Goal: Task Accomplishment & Management: Complete application form

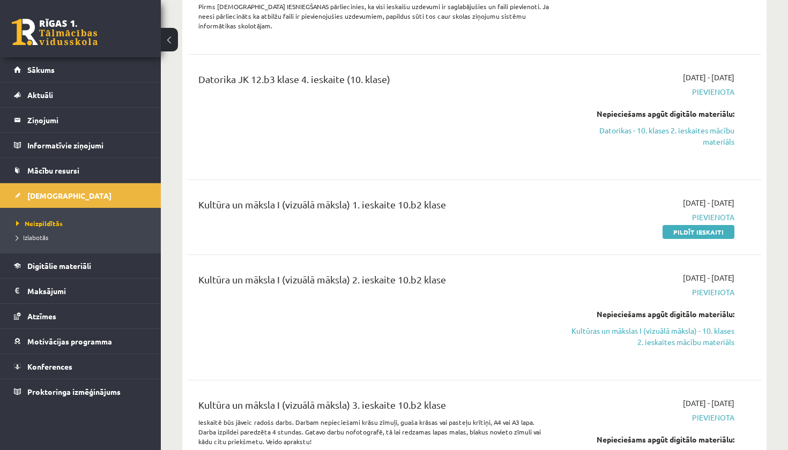
scroll to position [1254, 0]
click at [688, 226] on link "Pildīt ieskaiti" at bounding box center [698, 233] width 72 height 14
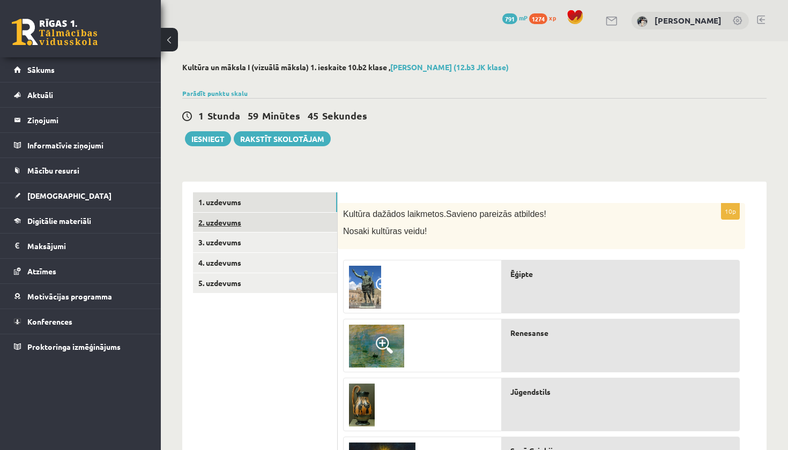
click at [277, 223] on link "2. uzdevums" at bounding box center [265, 223] width 144 height 20
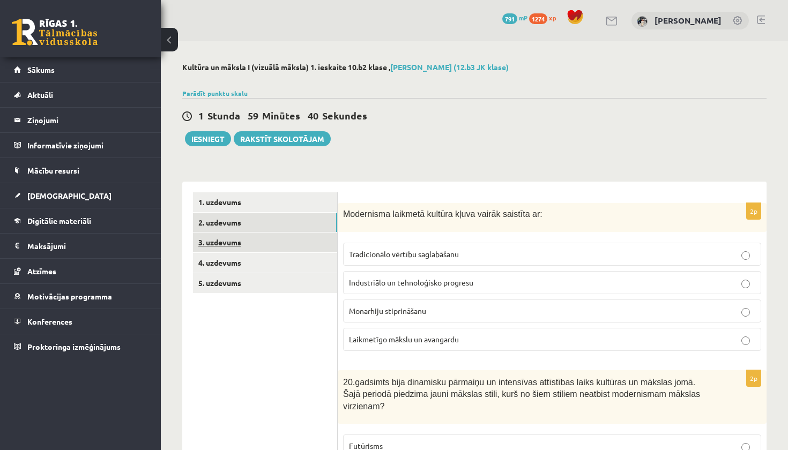
click at [260, 242] on link "3. uzdevums" at bounding box center [265, 243] width 144 height 20
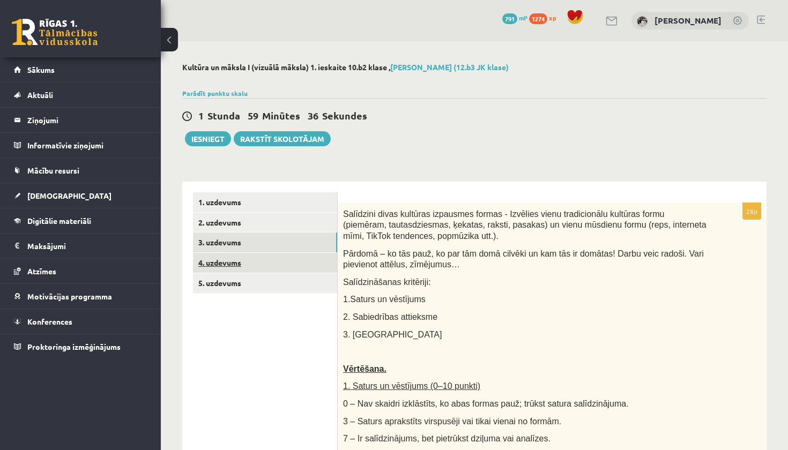
click at [260, 253] on link "4. uzdevums" at bounding box center [265, 263] width 144 height 20
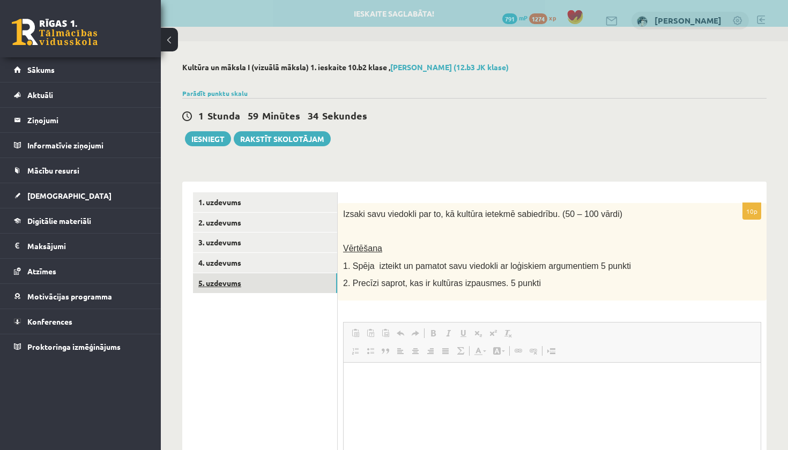
click at [297, 288] on link "5. uzdevums" at bounding box center [265, 283] width 144 height 20
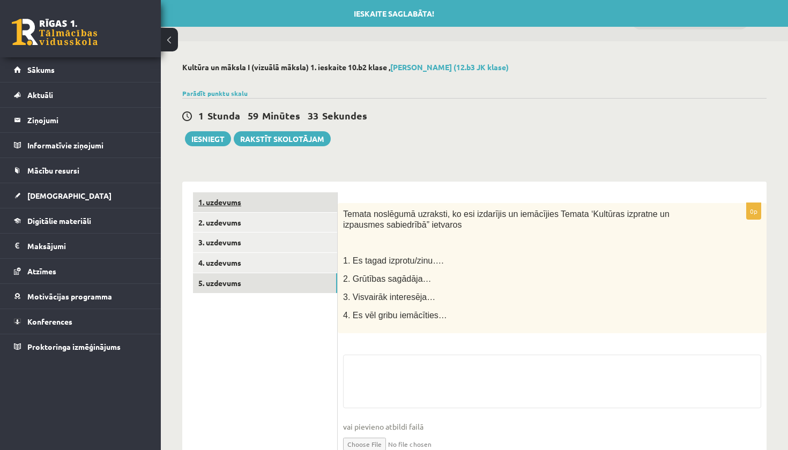
click at [275, 208] on link "1. uzdevums" at bounding box center [265, 202] width 144 height 20
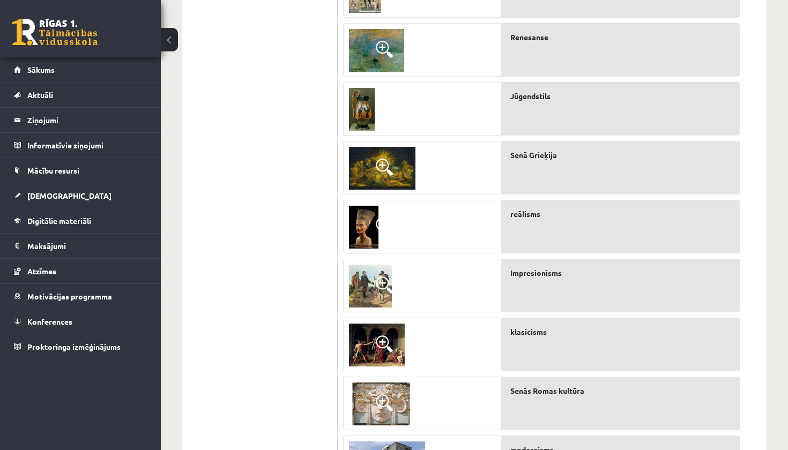
scroll to position [268, 0]
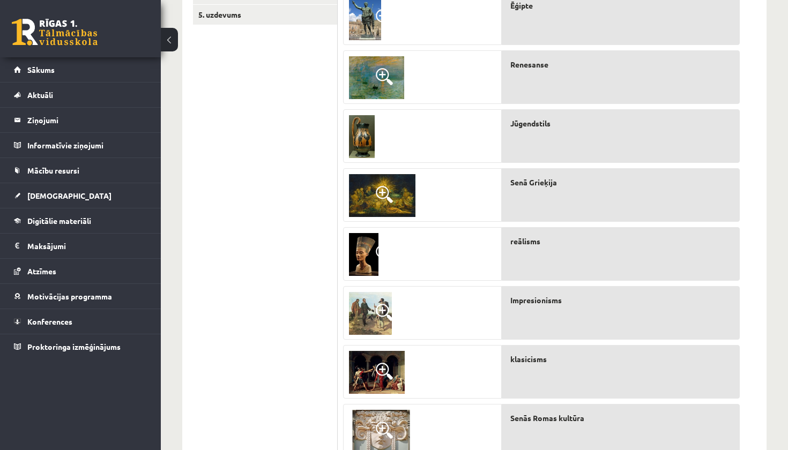
click at [579, 314] on div "Impresionisms" at bounding box center [621, 313] width 238 height 54
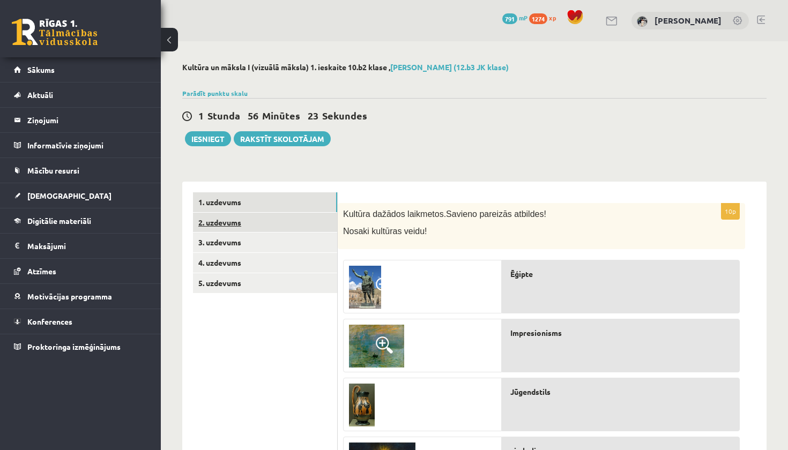
scroll to position [0, 0]
click at [255, 223] on link "2. uzdevums" at bounding box center [265, 223] width 144 height 20
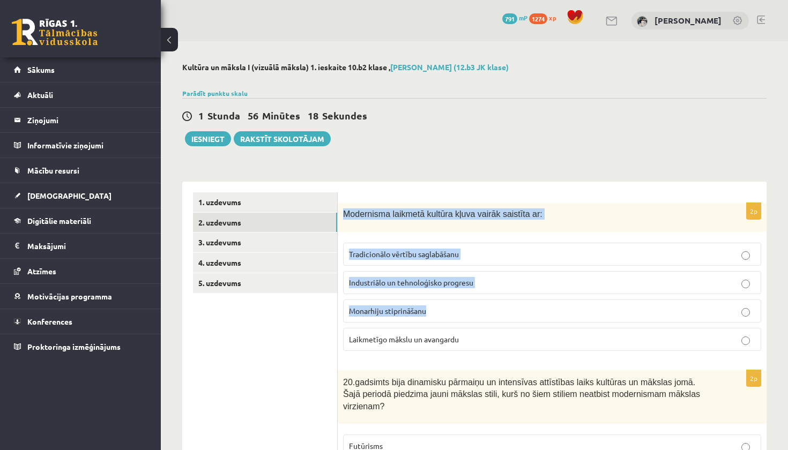
drag, startPoint x: 343, startPoint y: 214, endPoint x: 438, endPoint y: 321, distance: 143.1
click at [438, 321] on div "2p Modernisma laikmetā kultūra kļuva vairāk saistīta ar: Tradicionālo vērtību s…" at bounding box center [552, 281] width 429 height 156
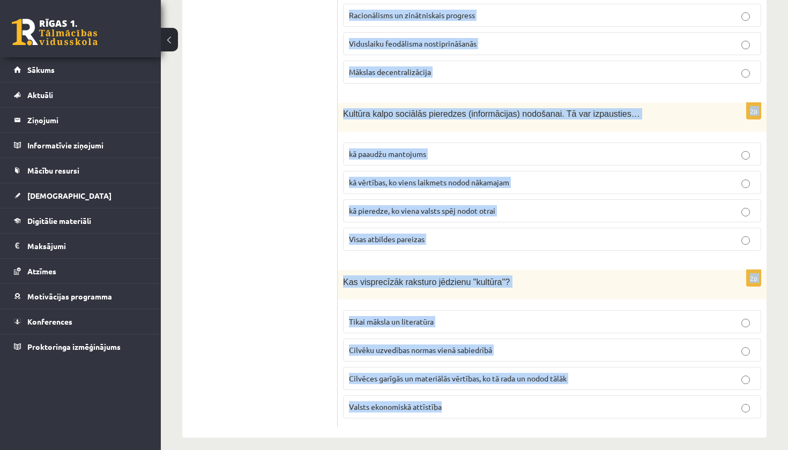
scroll to position [2305, 0]
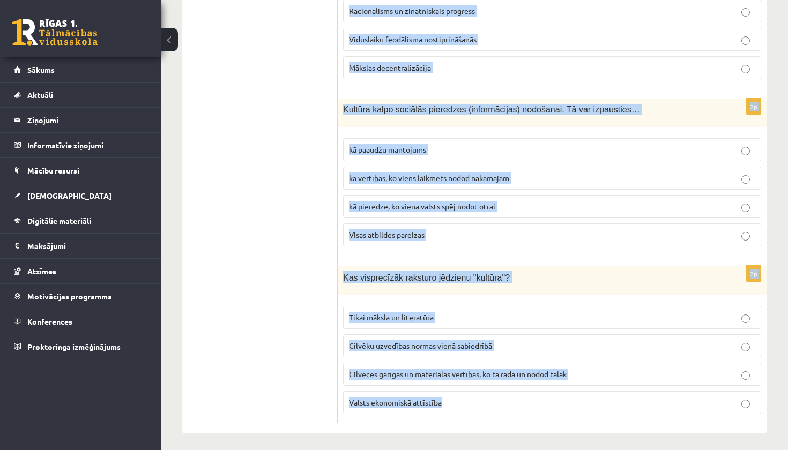
drag, startPoint x: 343, startPoint y: 213, endPoint x: 460, endPoint y: 410, distance: 228.7
copy form "Modernisma laikmetā kultūra kļuva vairāk saistīta ar: Tradicionālo vērtību sagl…"
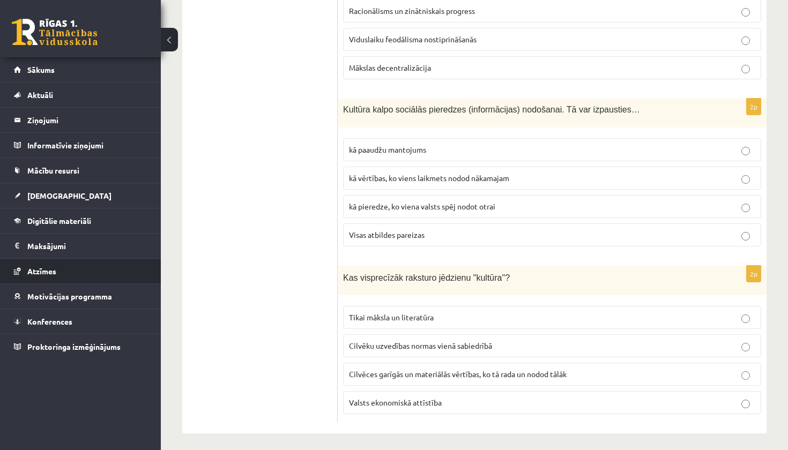
click at [151, 263] on li "Atzīmes" at bounding box center [80, 271] width 161 height 26
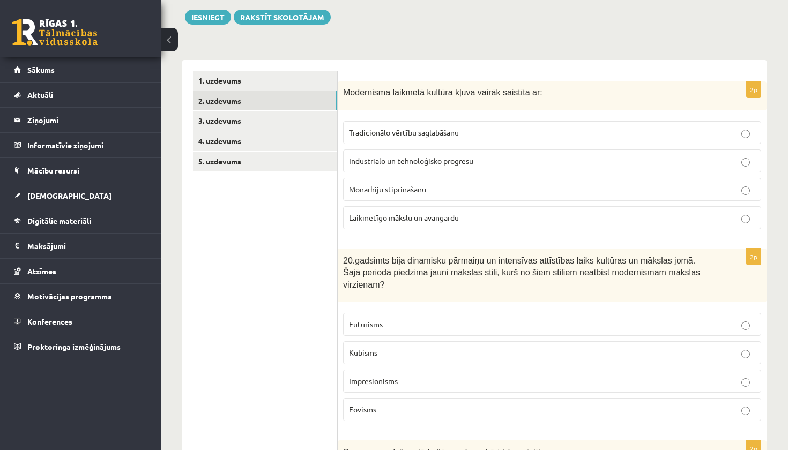
scroll to position [123, 0]
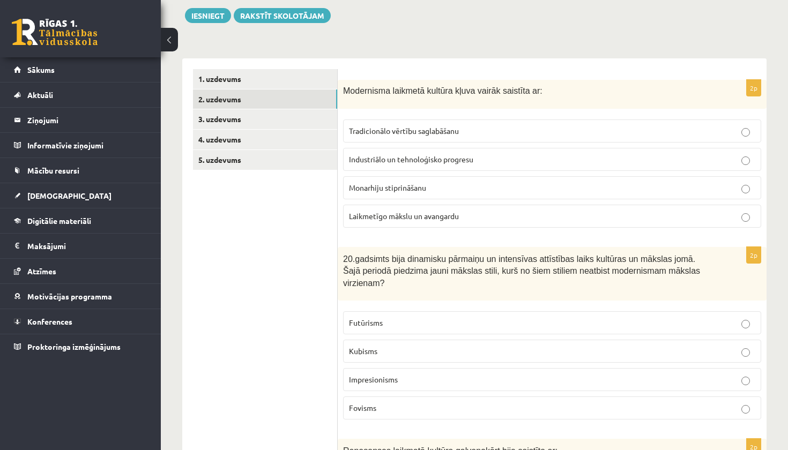
click at [372, 165] on label "Industriālo un tehnoloģisko progresu" at bounding box center [552, 159] width 418 height 23
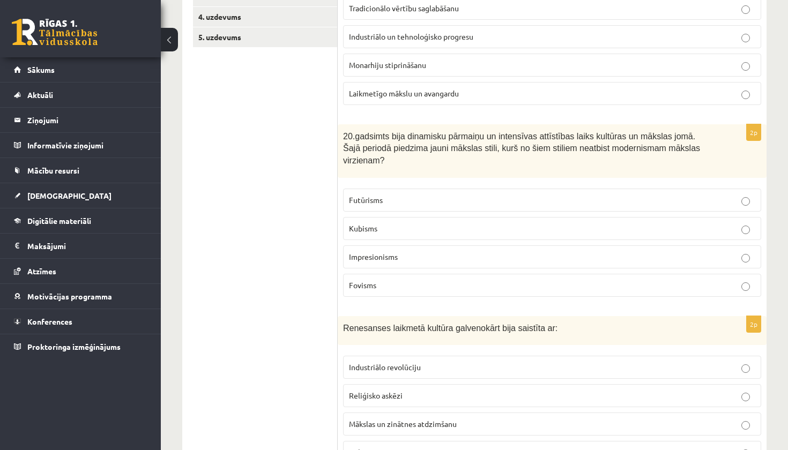
scroll to position [253, 0]
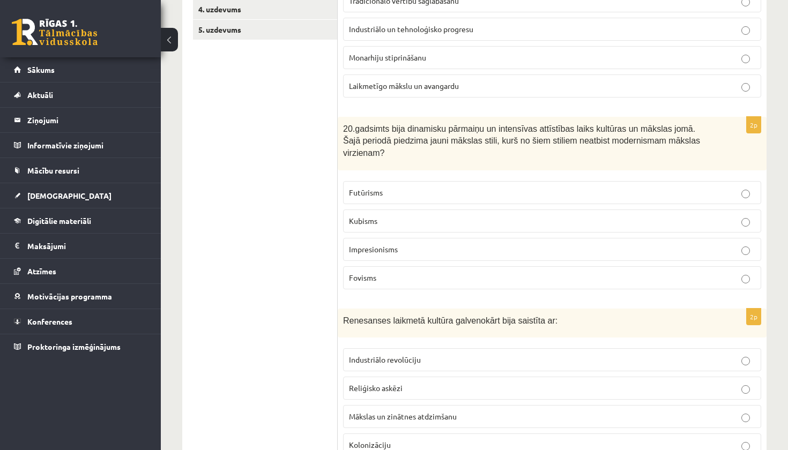
click at [411, 252] on p "Impresionisms" at bounding box center [552, 249] width 406 height 11
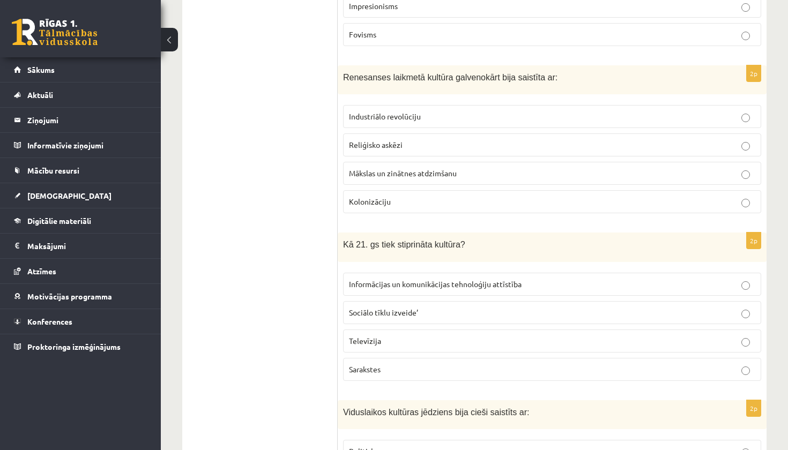
scroll to position [497, 0]
click at [364, 173] on span "Mākslas un zinātnes atdzimšanu" at bounding box center [403, 173] width 108 height 10
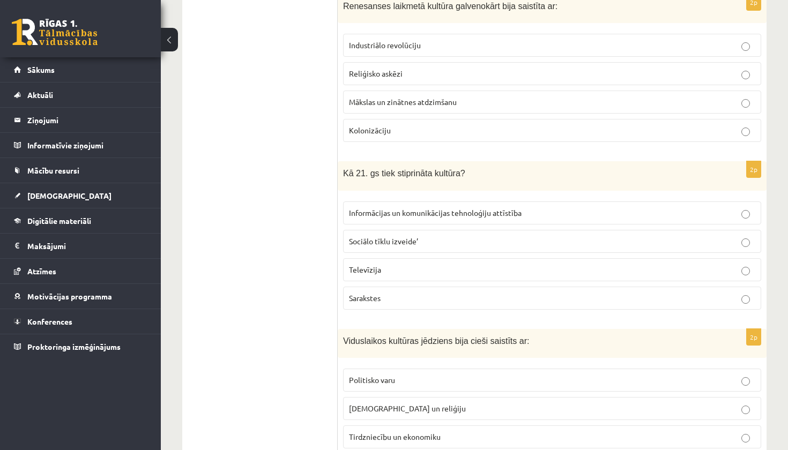
click at [379, 211] on span "Informācijas un komunikācijas tehnoloģiju attīstība" at bounding box center [435, 213] width 173 height 10
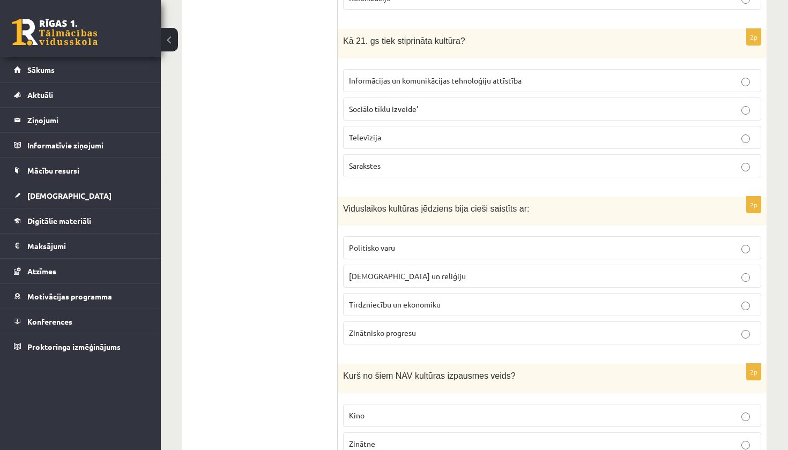
scroll to position [705, 0]
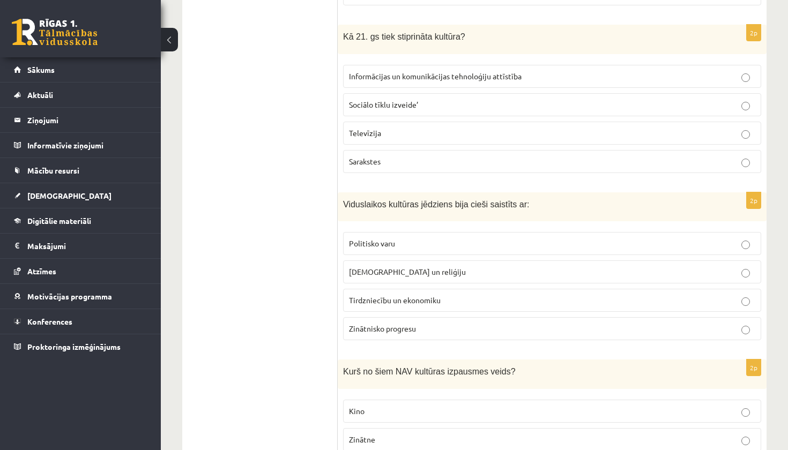
click at [391, 270] on span "Baznīcu un reliģiju" at bounding box center [407, 272] width 117 height 10
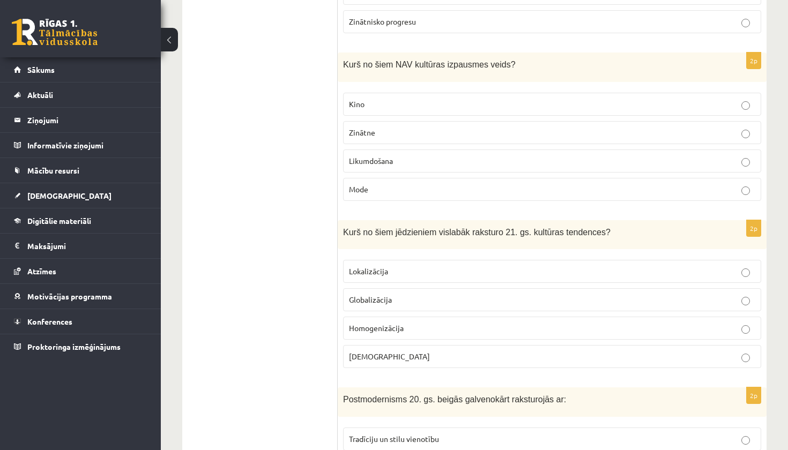
scroll to position [1015, 0]
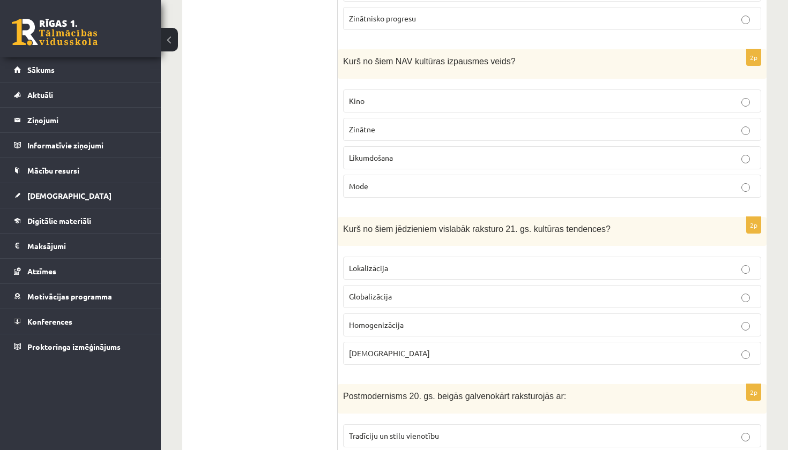
click at [385, 161] on label "Likumdošana" at bounding box center [552, 157] width 418 height 23
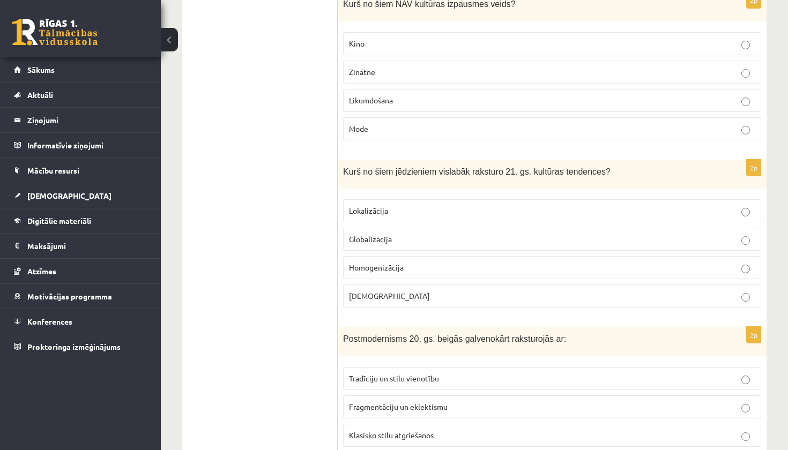
scroll to position [1074, 0]
click at [401, 240] on p "Globalizācija" at bounding box center [552, 237] width 406 height 11
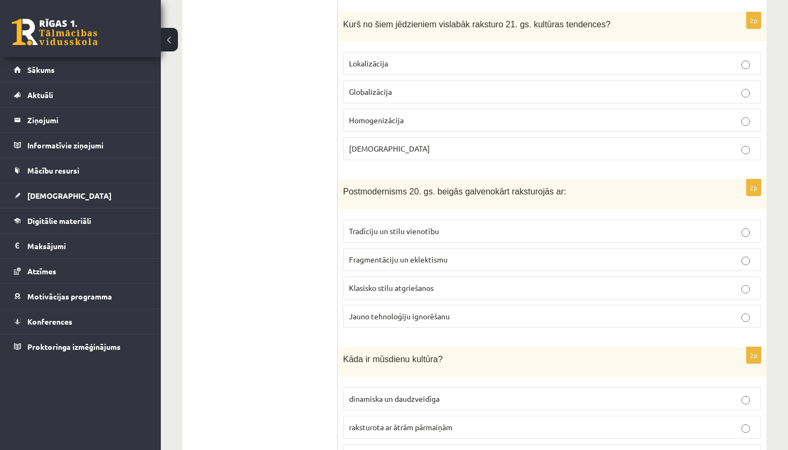
scroll to position [1221, 0]
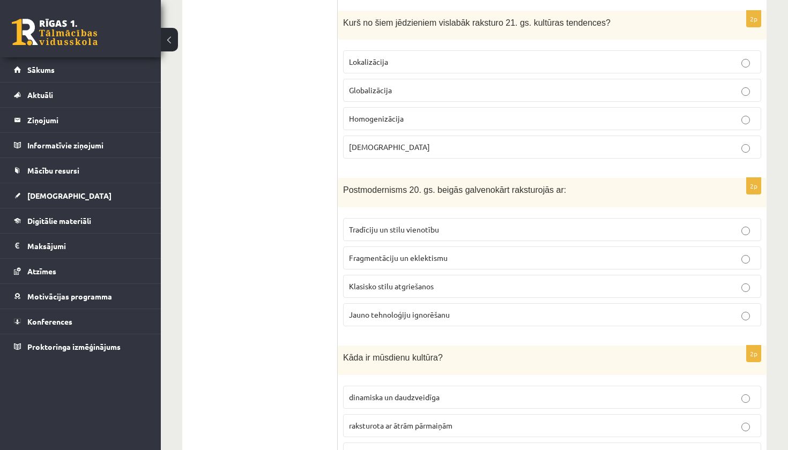
click at [402, 255] on span "Fragmentāciju un eklektismu" at bounding box center [398, 258] width 99 height 10
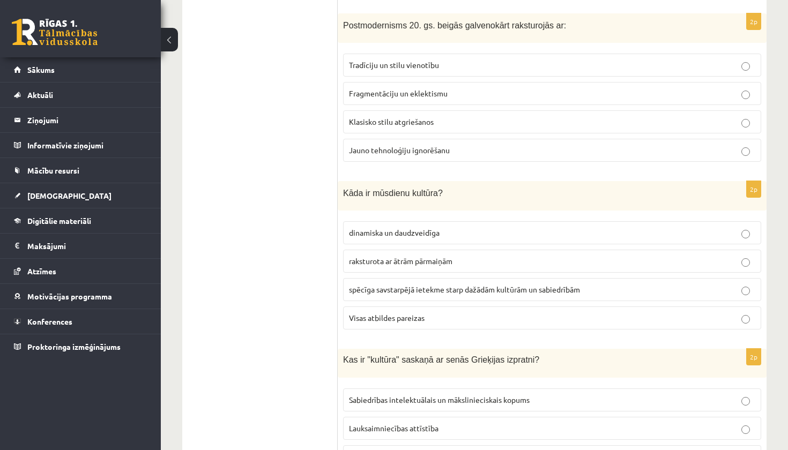
scroll to position [1387, 0]
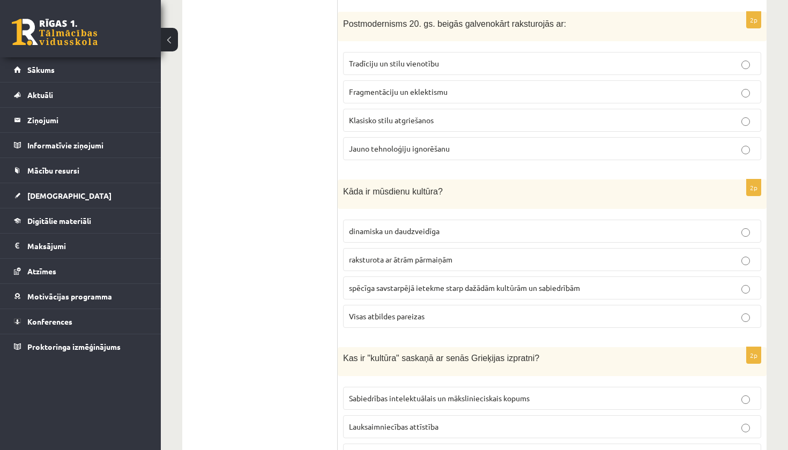
click at [392, 315] on span "Visas atbildes pareizas" at bounding box center [387, 316] width 76 height 10
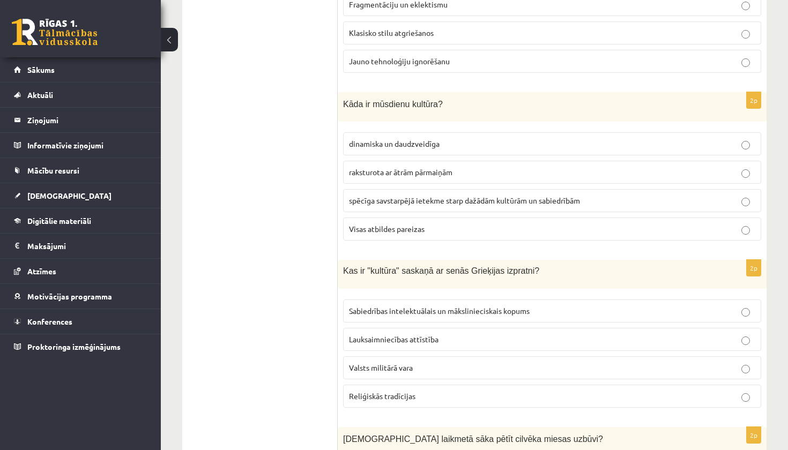
scroll to position [1476, 0]
click at [393, 306] on span "Sabiedrības intelektuālais un mākslinieciskais kopums" at bounding box center [439, 310] width 181 height 10
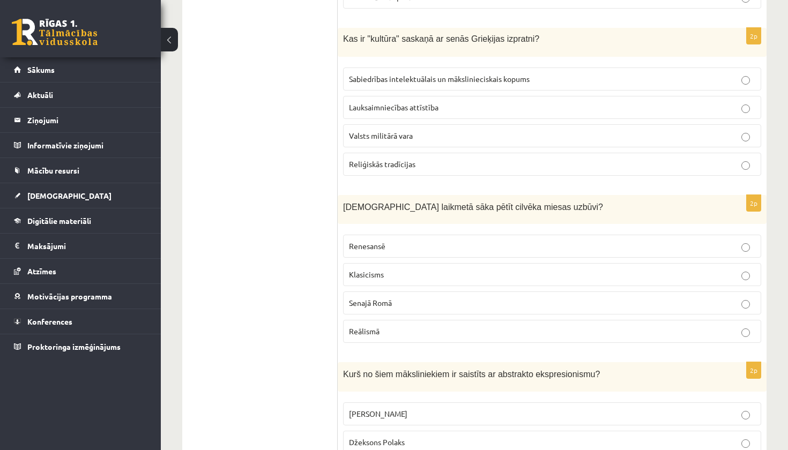
scroll to position [1708, 0]
click at [386, 239] on p "Renesansē" at bounding box center [552, 244] width 406 height 11
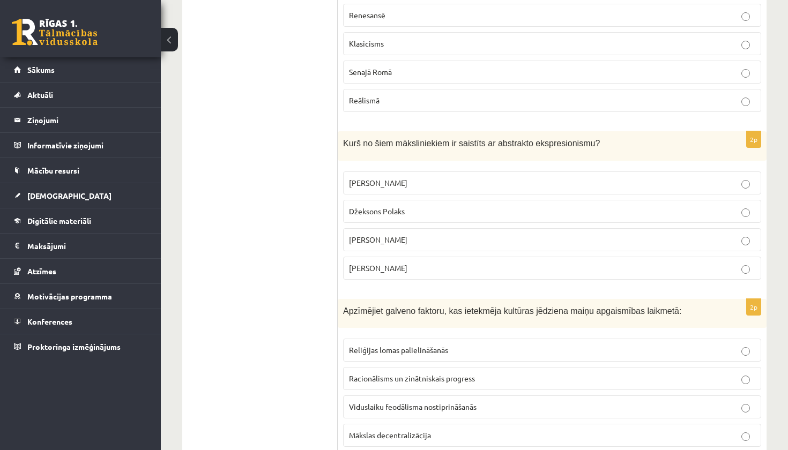
scroll to position [1941, 0]
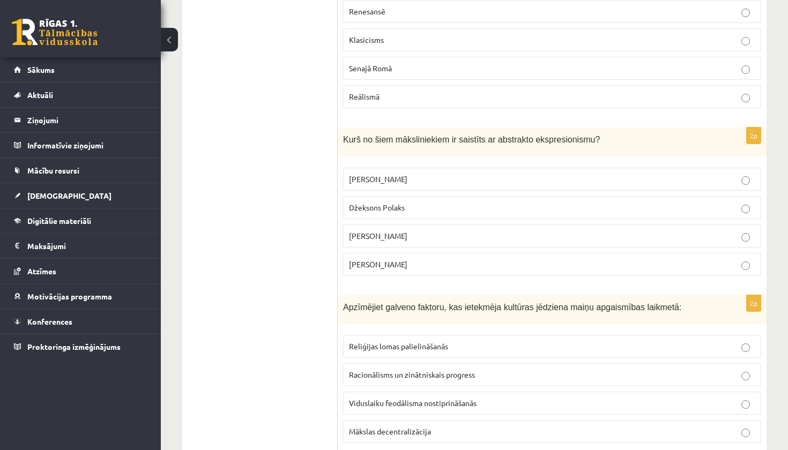
click at [396, 207] on span "Džeksons Polaks" at bounding box center [377, 208] width 56 height 10
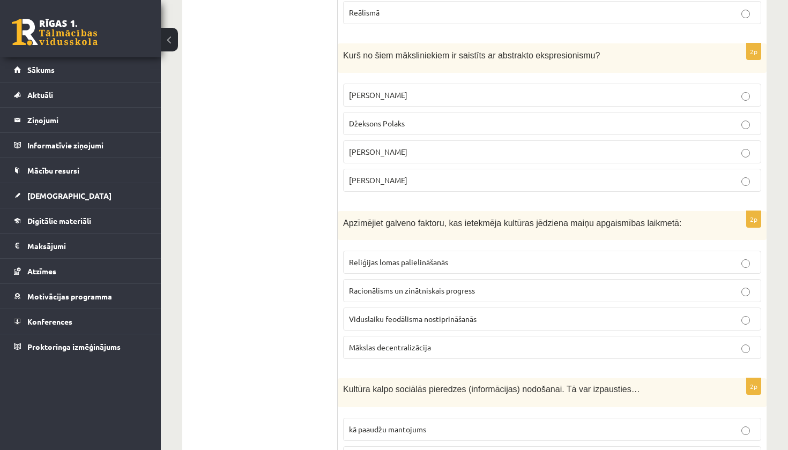
scroll to position [2028, 0]
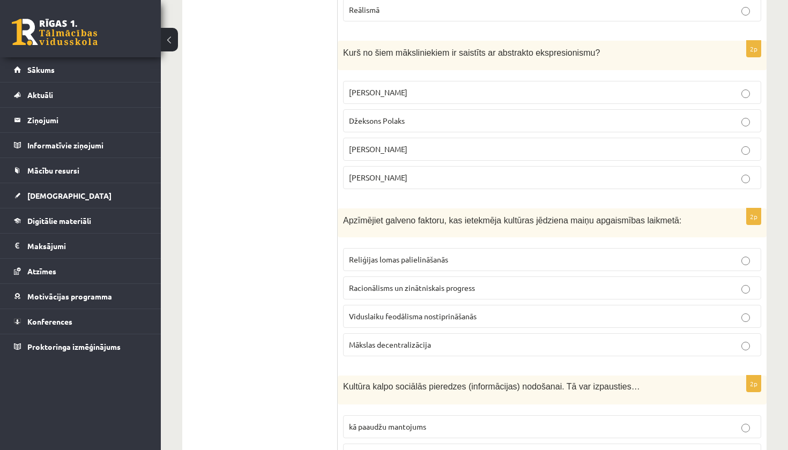
click at [405, 287] on span "Racionālisms un zinātniskais progress" at bounding box center [412, 288] width 126 height 10
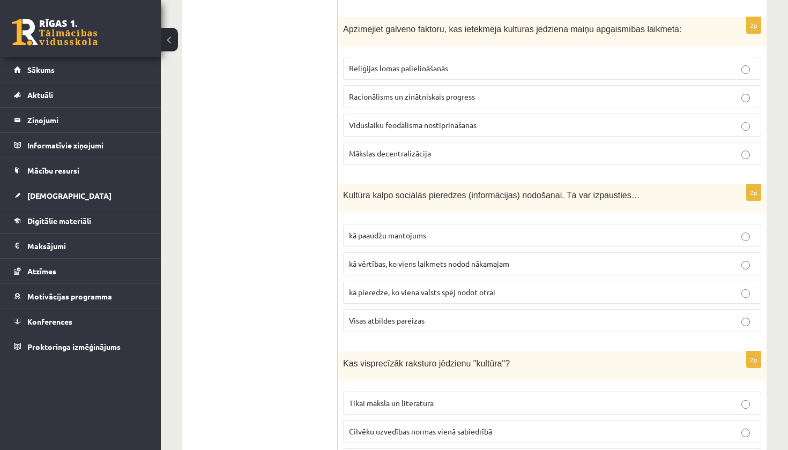
scroll to position [2220, 0]
click at [408, 315] on span "Visas atbildes pareizas" at bounding box center [387, 320] width 76 height 10
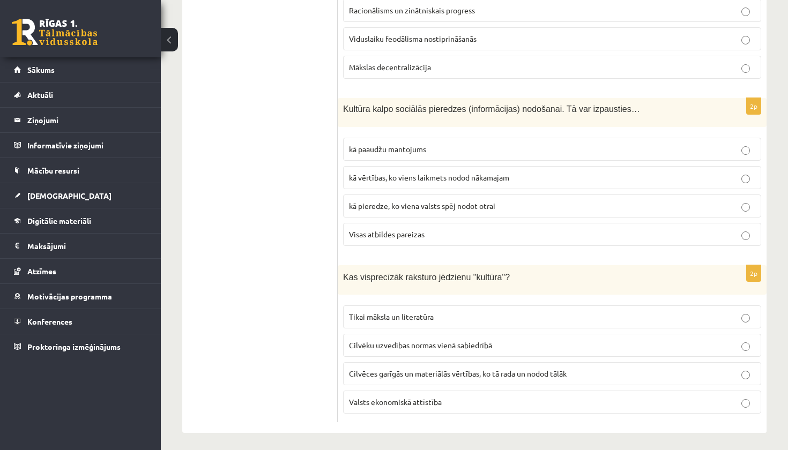
scroll to position [2305, 0]
click at [401, 369] on span "Cilvēces garīgās un materiālās vērtības, ko tā rada un nodod tālāk" at bounding box center [458, 374] width 218 height 10
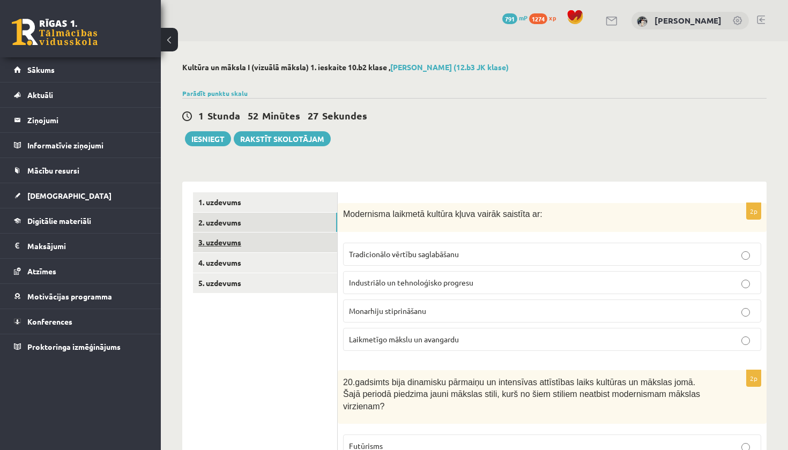
scroll to position [0, 0]
click at [236, 243] on link "3. uzdevums" at bounding box center [265, 243] width 144 height 20
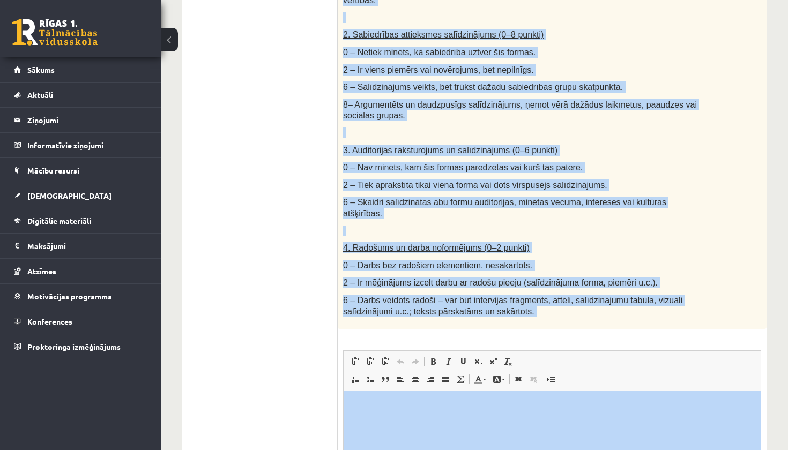
scroll to position [487, 0]
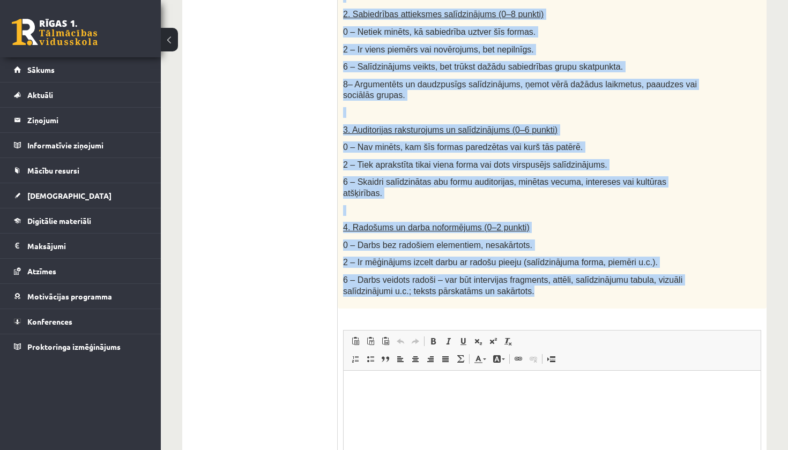
drag, startPoint x: 341, startPoint y: 144, endPoint x: 575, endPoint y: 287, distance: 273.9
click at [575, 287] on div "Salīdzini divas kultūras izpausmes formas - Izvēlies vienu tradicionālu kultūra…" at bounding box center [552, 12] width 429 height 593
copy div "Salīdzini divas kultūras izpausmes formas - Izvēlies vienu tradicionālu kultūra…"
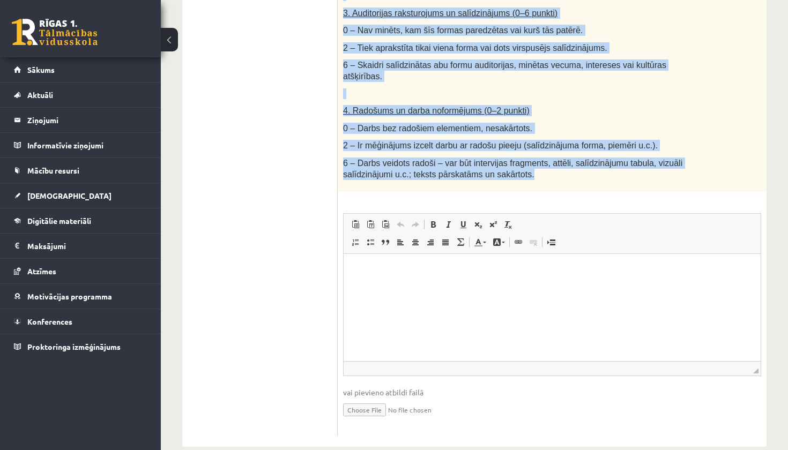
scroll to position [605, 0]
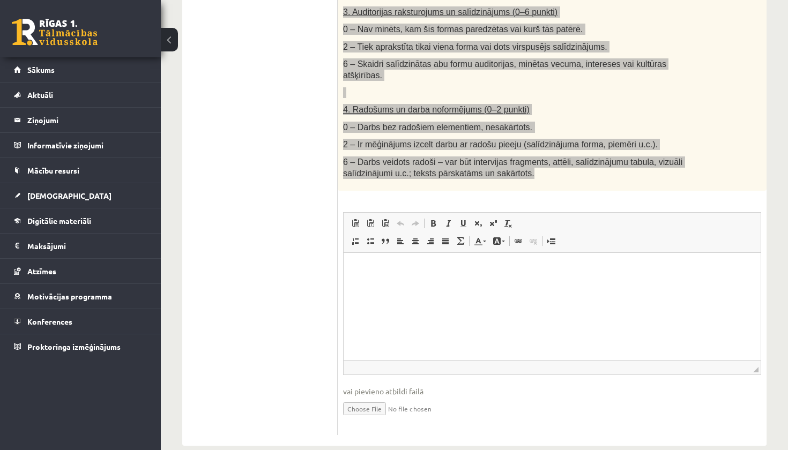
click at [503, 286] on html at bounding box center [551, 269] width 417 height 33
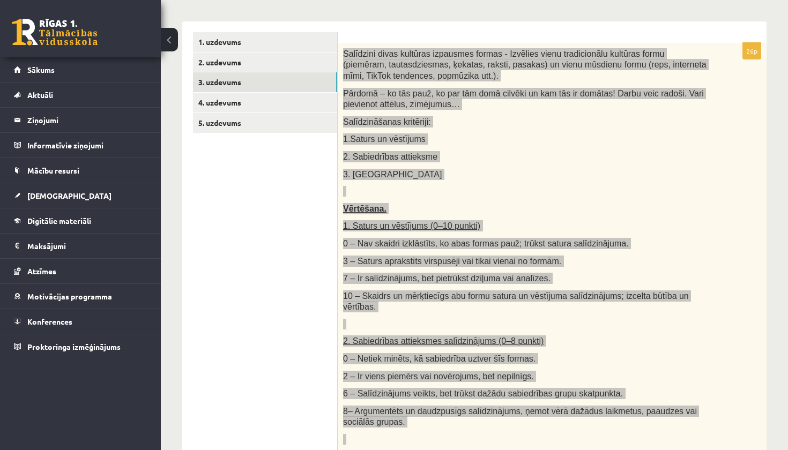
scroll to position [159, 0]
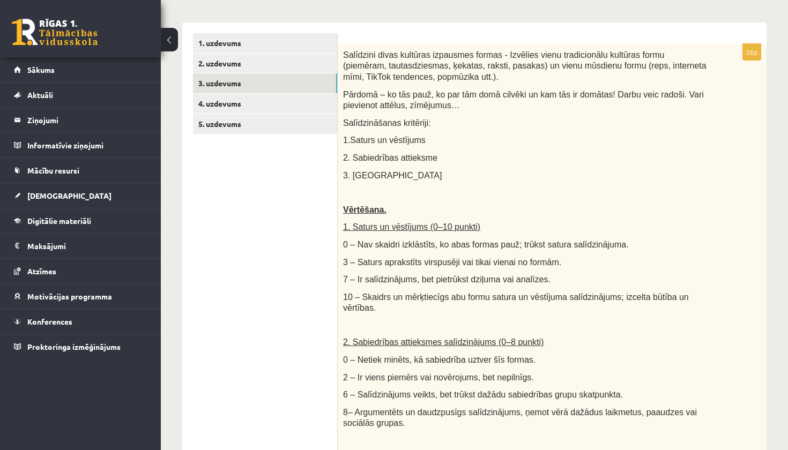
click at [287, 243] on ul "1. uzdevums 2. uzdevums 3. uzdevums 4. uzdevums 5. uzdevums" at bounding box center [265, 457] width 145 height 848
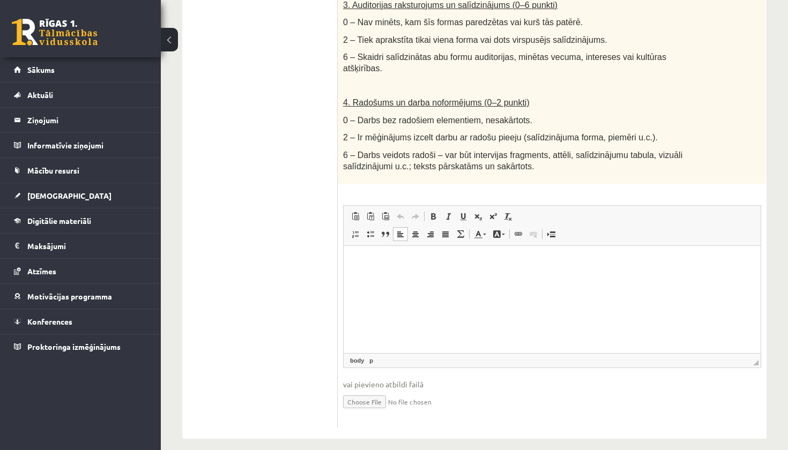
scroll to position [611, 0]
click at [384, 280] on html at bounding box center [551, 263] width 417 height 33
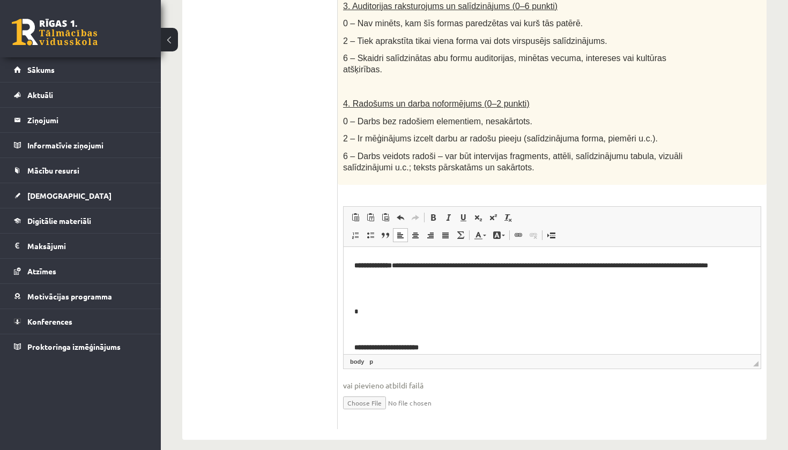
scroll to position [122, 0]
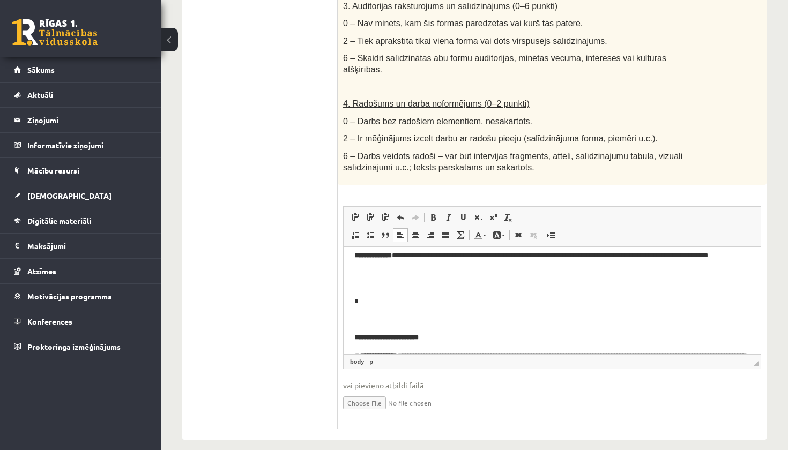
click at [429, 316] on p "Визуальный текстовый редактор, wiswyg-editor-user-answer-47433894676800" at bounding box center [551, 319] width 395 height 11
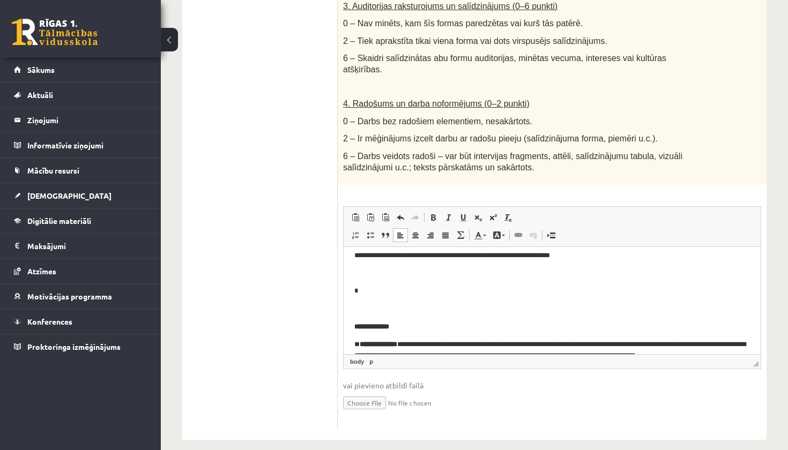
scroll to position [289, 0]
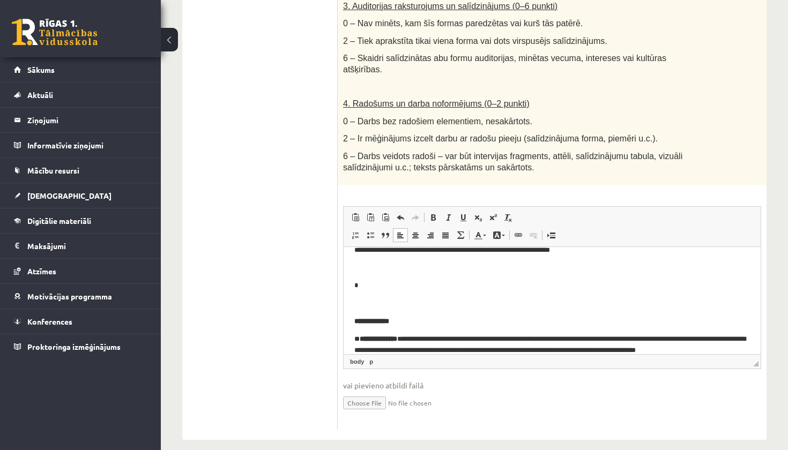
click at [441, 305] on p "Визуальный текстовый редактор, wiswyg-editor-user-answer-47433894676800" at bounding box center [551, 303] width 395 height 11
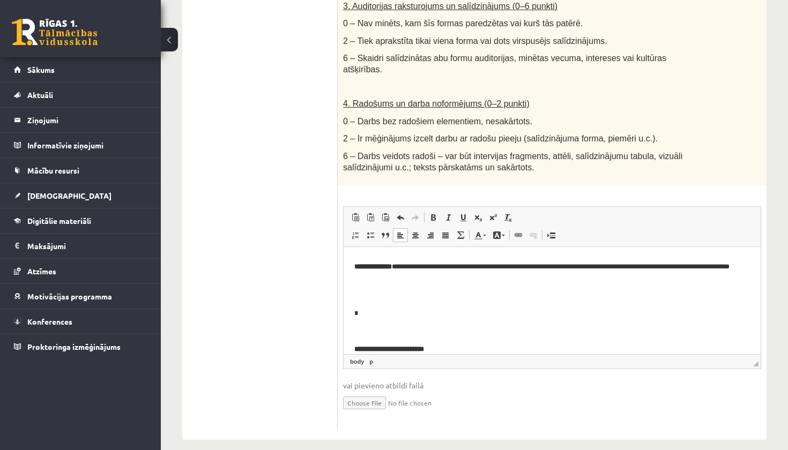
scroll to position [403, 0]
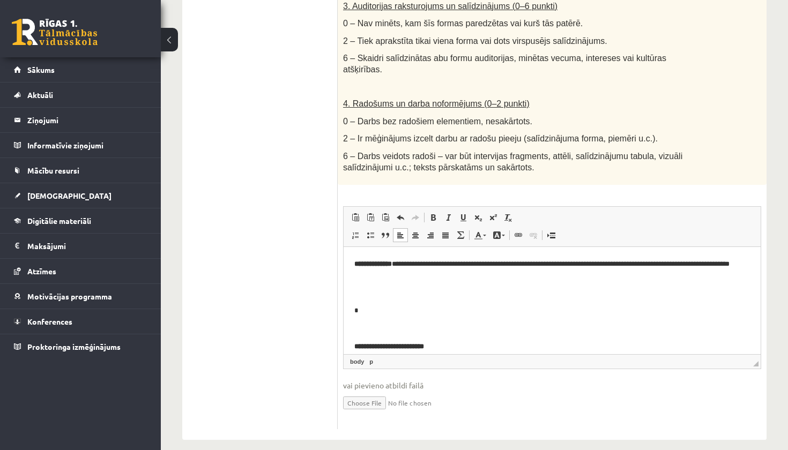
click at [400, 327] on p "Визуальный текстовый редактор, wiswyg-editor-user-answer-47433894676800" at bounding box center [551, 328] width 395 height 11
click at [431, 326] on p "Визуальный текстовый редактор, wiswyg-editor-user-answer-47433894676800" at bounding box center [551, 329] width 395 height 11
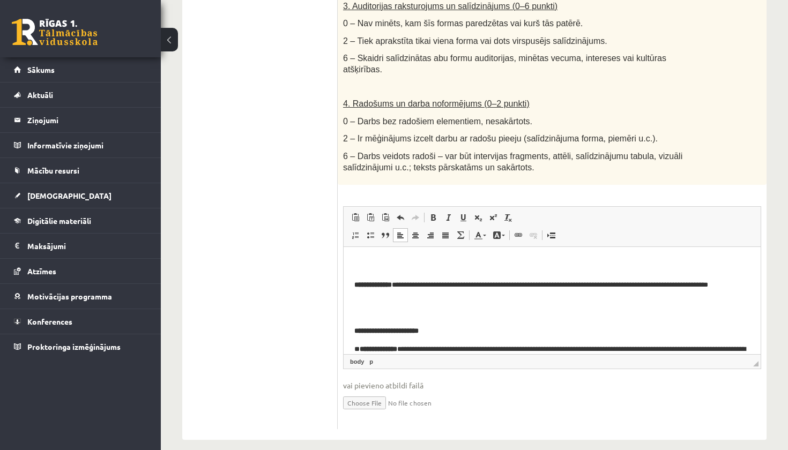
scroll to position [94, 0]
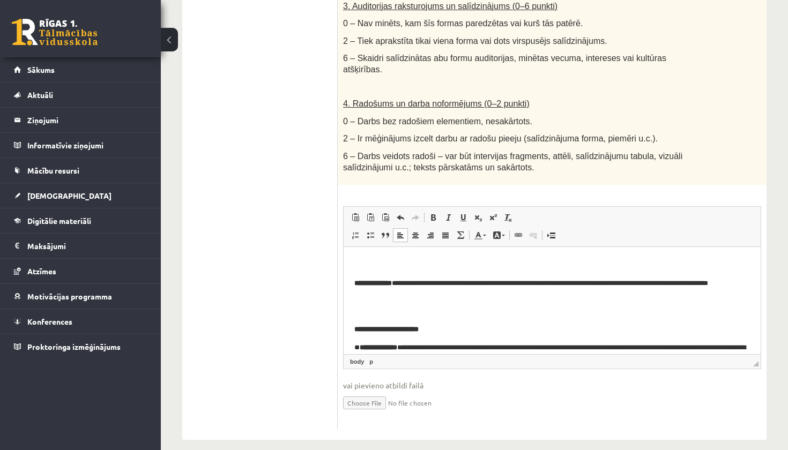
click at [412, 267] on p "Визуальный текстовый редактор, wiswyg-editor-user-answer-47433894676800" at bounding box center [551, 265] width 395 height 11
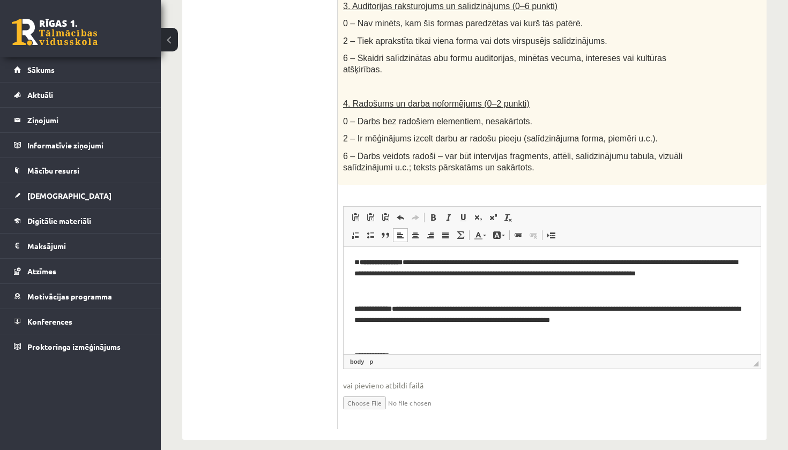
scroll to position [198, 0]
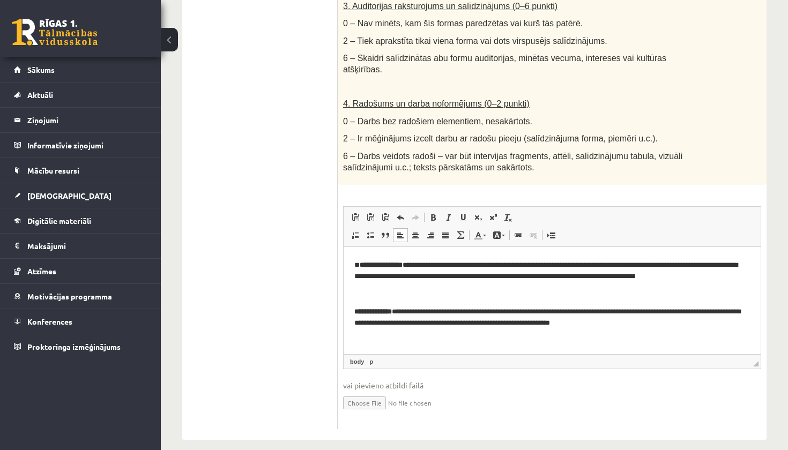
click at [423, 289] on p "Визуальный текстовый редактор, wiswyg-editor-user-answer-47433894676800" at bounding box center [551, 293] width 395 height 11
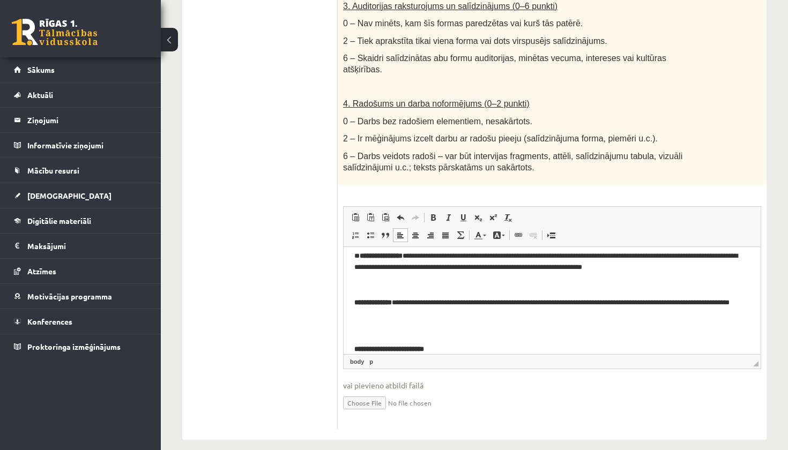
scroll to position [329, 0]
click at [418, 291] on body "**********" at bounding box center [551, 191] width 395 height 525
click at [422, 288] on body "**********" at bounding box center [551, 191] width 395 height 525
click at [427, 280] on p "Визуальный текстовый редактор, wiswyg-editor-user-answer-47433894676800" at bounding box center [551, 284] width 395 height 11
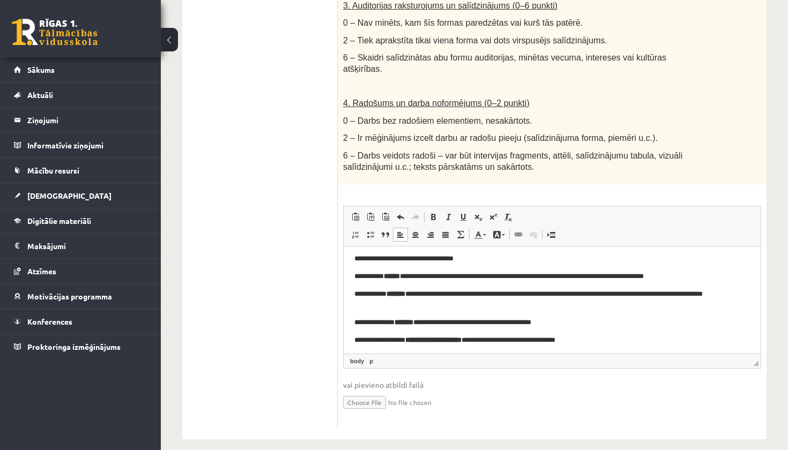
scroll to position [611, 0]
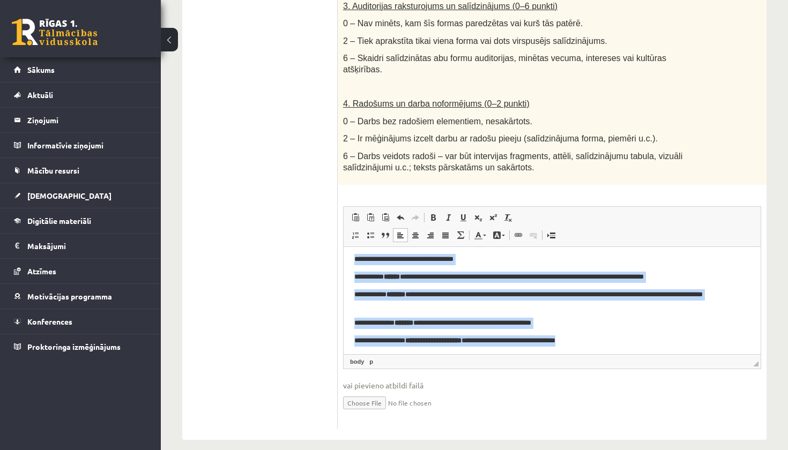
drag, startPoint x: 596, startPoint y: 345, endPoint x: 325, endPoint y: 260, distance: 284.5
click at [343, 260] on html "**********" at bounding box center [551, 93] width 417 height 528
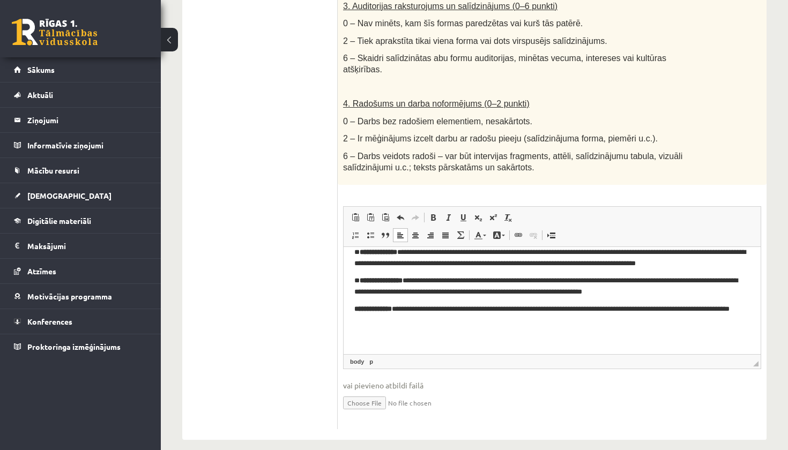
scroll to position [301, 0]
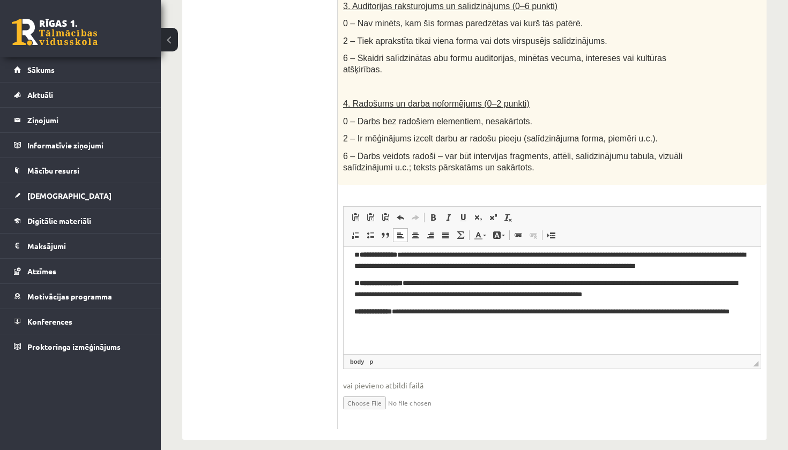
click at [367, 392] on input "file" at bounding box center [552, 402] width 418 height 22
type input "**********"
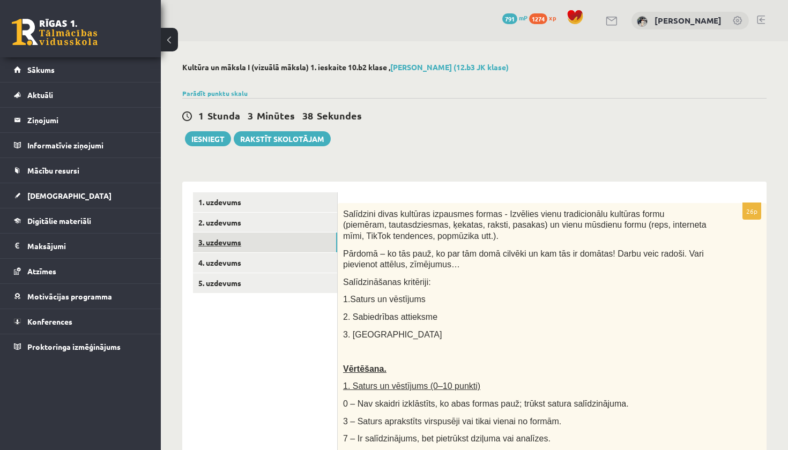
scroll to position [0, 0]
click at [251, 257] on link "4. uzdevums" at bounding box center [265, 263] width 144 height 20
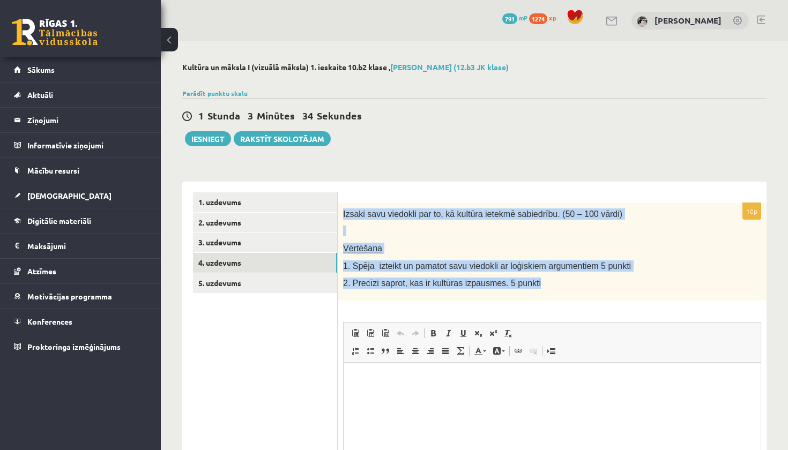
drag, startPoint x: 343, startPoint y: 216, endPoint x: 578, endPoint y: 282, distance: 243.6
click at [578, 282] on div "Izsaki savu viedokli par to, kā kultūra ietekmē sabiedrību. (50 – 100 vārdi) Vē…" at bounding box center [552, 252] width 429 height 98
copy div "Izsaki savu viedokli par to, kā kultūra ietekmē sabiedrību. (50 – 100 vārdi) Vē…"
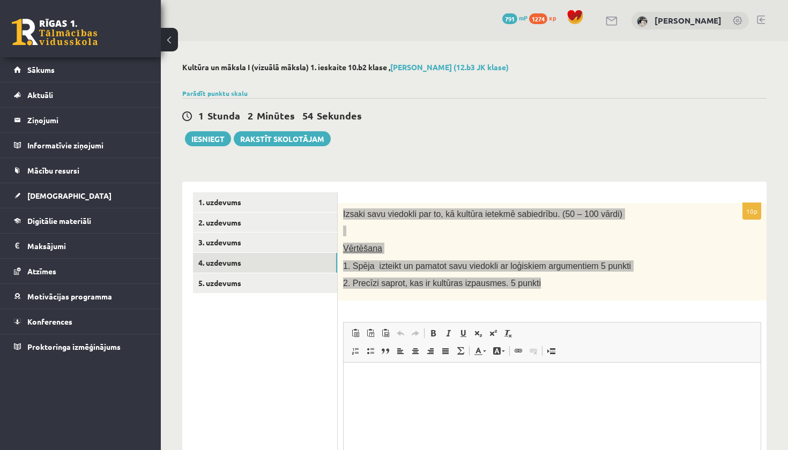
click at [519, 395] on html at bounding box center [551, 378] width 417 height 33
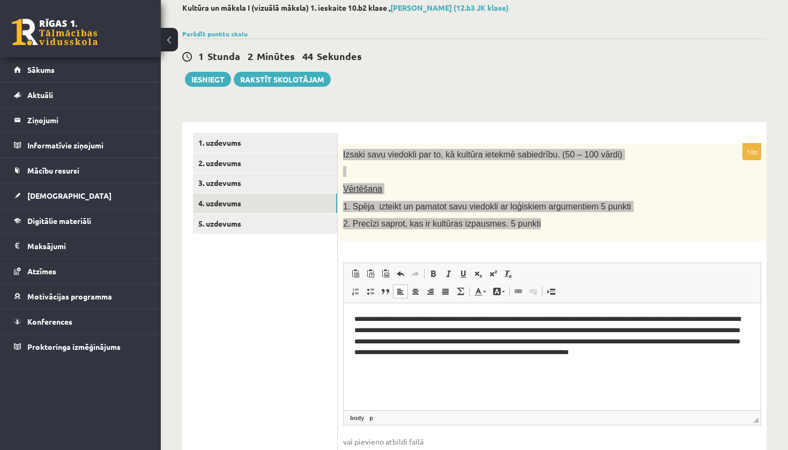
scroll to position [74, 1]
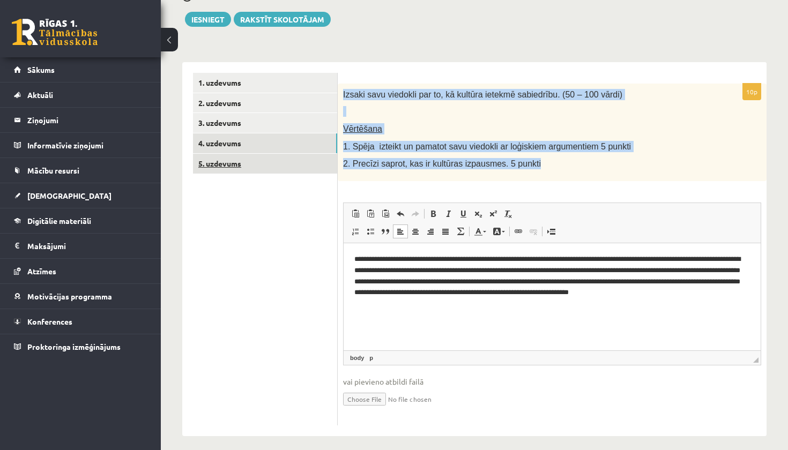
click at [245, 161] on link "5. uzdevums" at bounding box center [265, 164] width 144 height 20
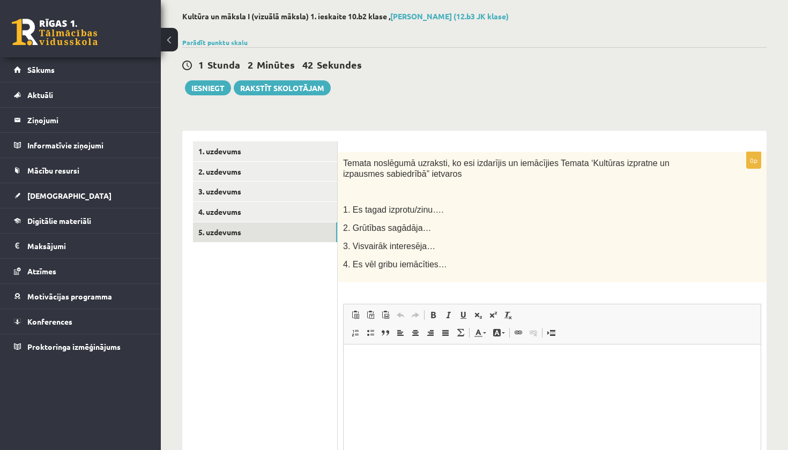
scroll to position [0, 0]
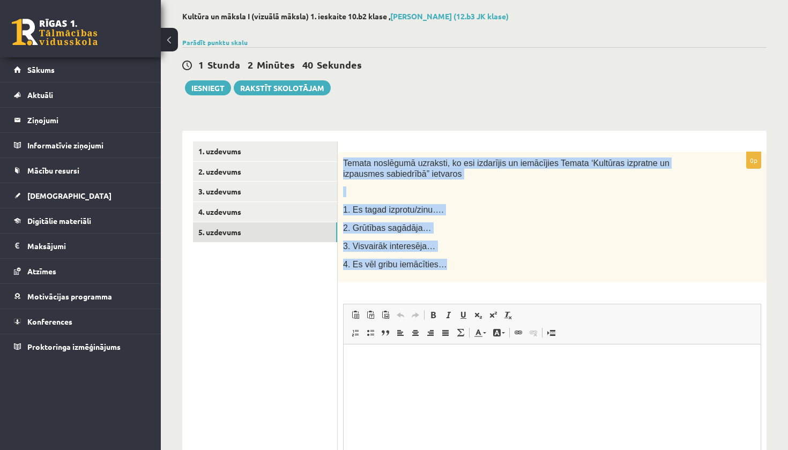
drag, startPoint x: 341, startPoint y: 160, endPoint x: 455, endPoint y: 268, distance: 156.9
click at [455, 268] on div "Temata noslēgumā uzraksti, ko esi izdarījis un iemācījies Temata ‘Kultūras izpr…" at bounding box center [552, 217] width 429 height 130
copy div "Temata noslēgumā uzraksti, ko esi izdarījis un iemācījies Temata ‘Kultūras izpr…"
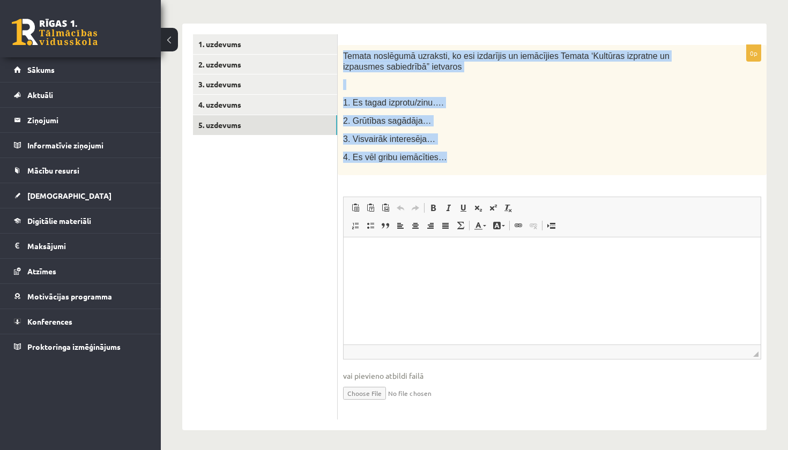
scroll to position [158, 0]
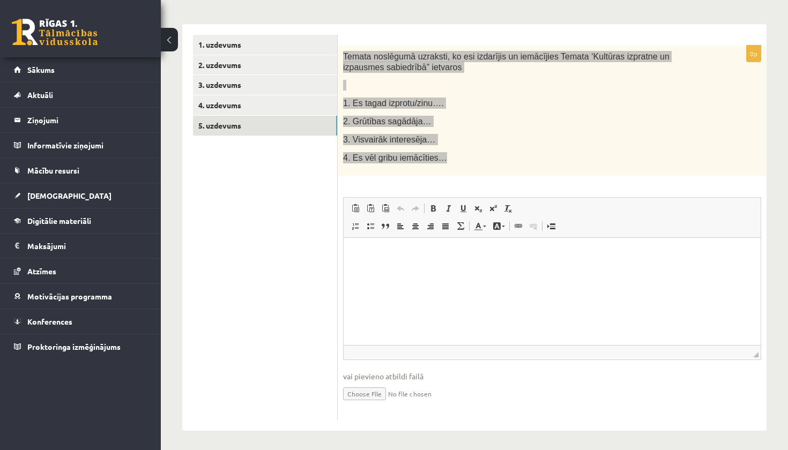
click at [460, 270] on html at bounding box center [551, 253] width 417 height 33
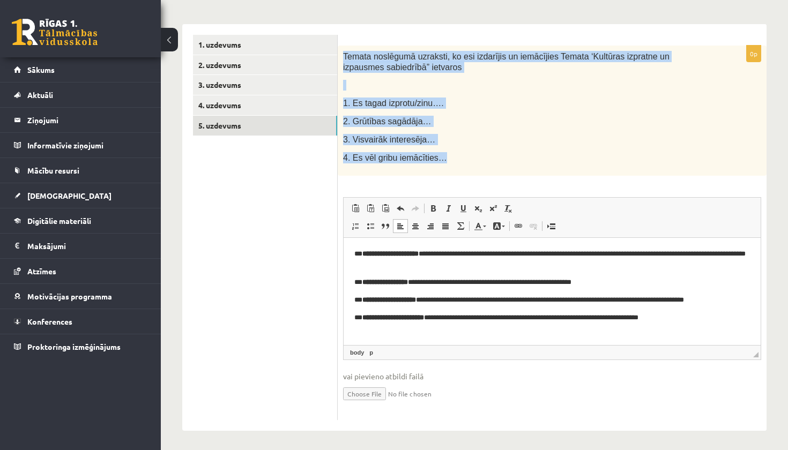
click at [737, 101] on div "Temata noslēgumā uzraksti, ko esi izdarījis un iemācījies Temata ‘Kultūras izpr…" at bounding box center [552, 111] width 429 height 130
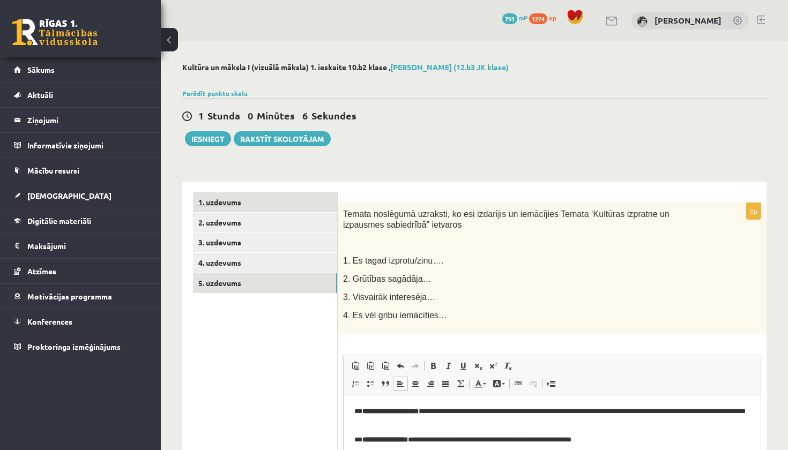
scroll to position [0, 0]
click at [268, 201] on link "1. uzdevums" at bounding box center [265, 202] width 144 height 20
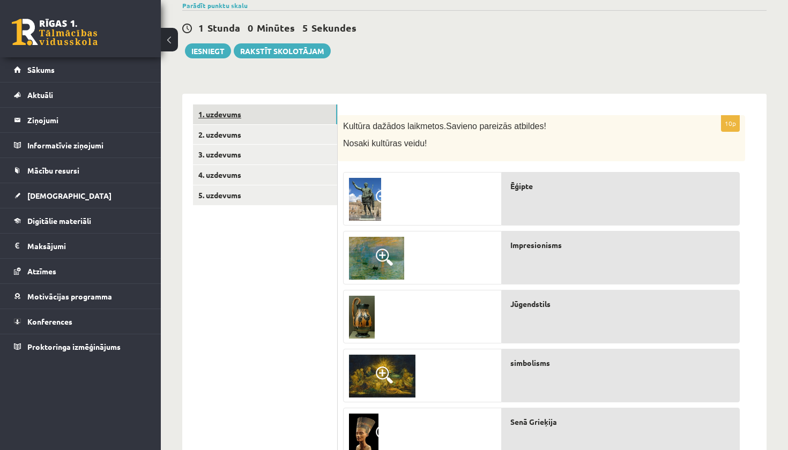
scroll to position [89, 0]
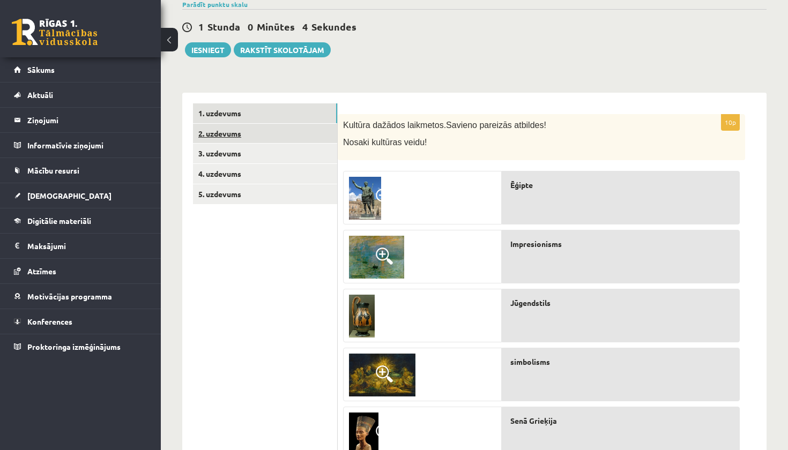
click at [265, 132] on link "2. uzdevums" at bounding box center [265, 134] width 144 height 20
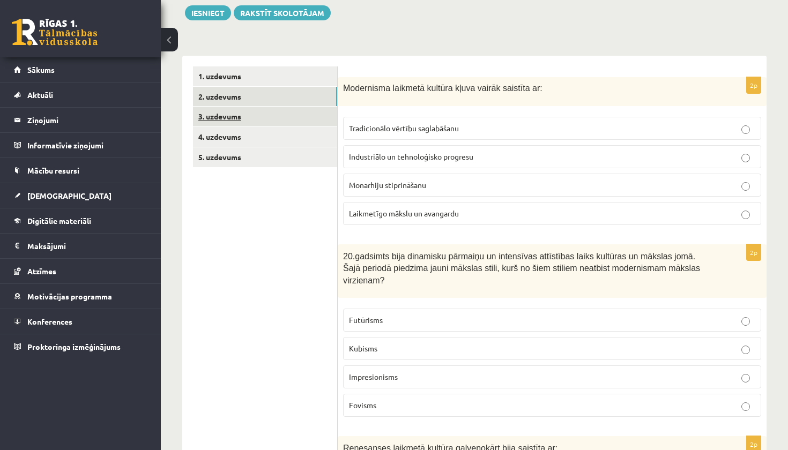
scroll to position [118, 0]
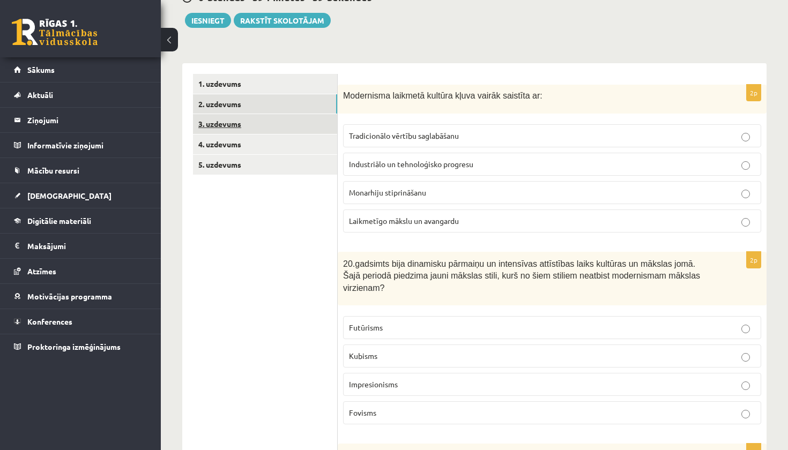
click at [263, 125] on link "3. uzdevums" at bounding box center [265, 124] width 144 height 20
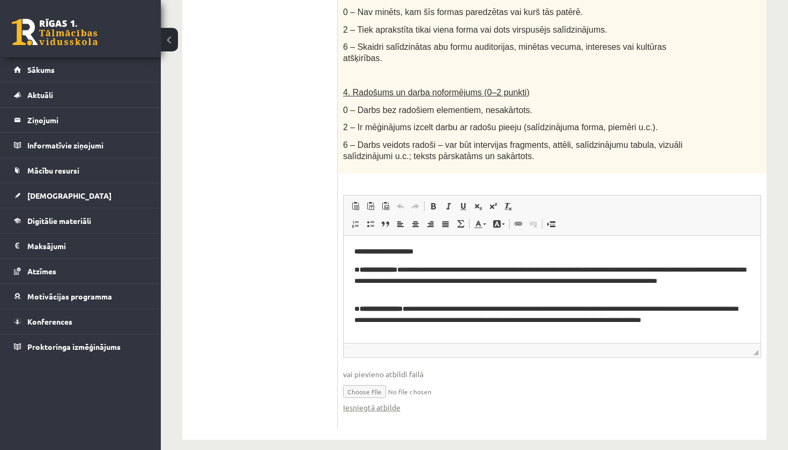
scroll to position [577, 0]
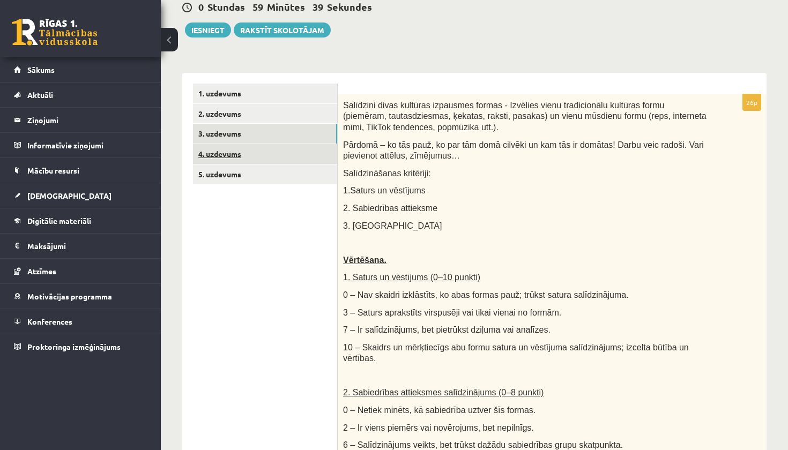
click at [311, 150] on link "4. uzdevums" at bounding box center [265, 154] width 144 height 20
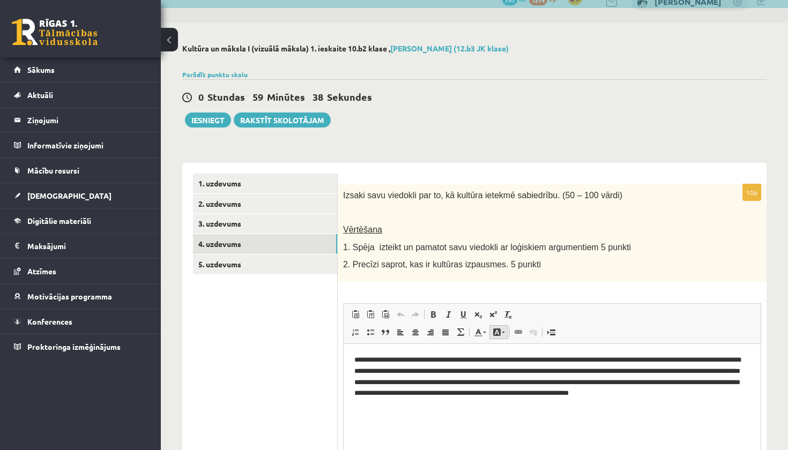
scroll to position [0, 0]
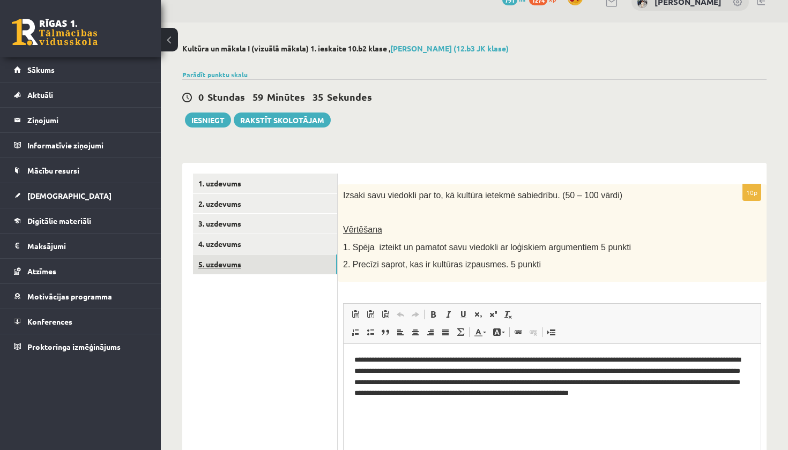
click at [312, 261] on link "5. uzdevums" at bounding box center [265, 265] width 144 height 20
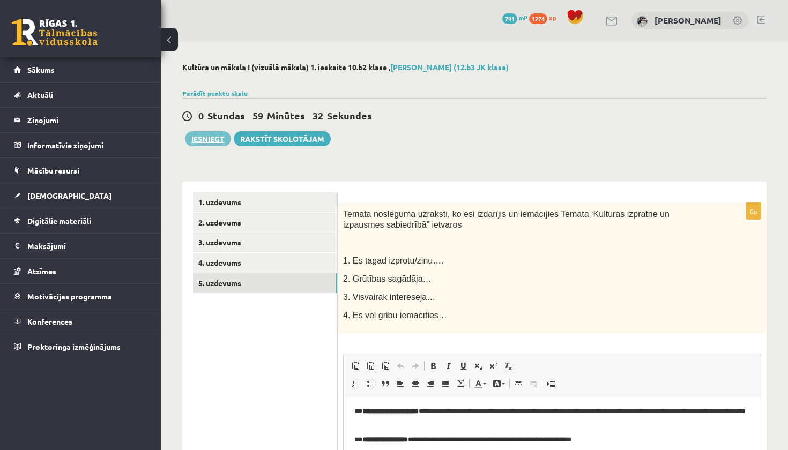
click at [209, 135] on button "Iesniegt" at bounding box center [208, 138] width 46 height 15
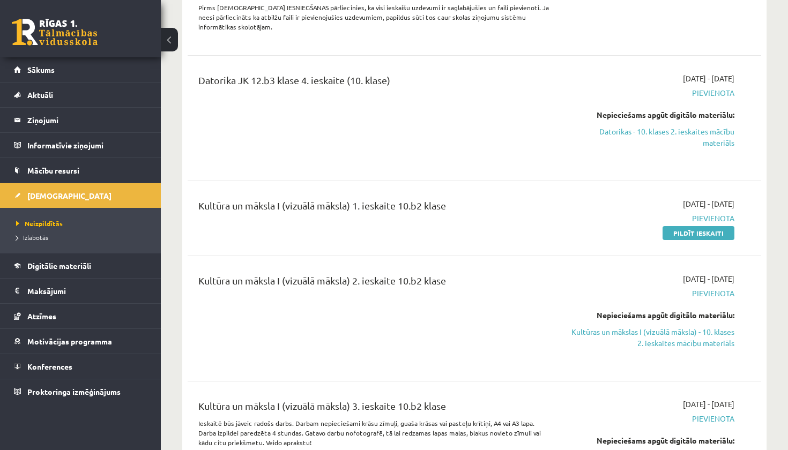
scroll to position [1254, 0]
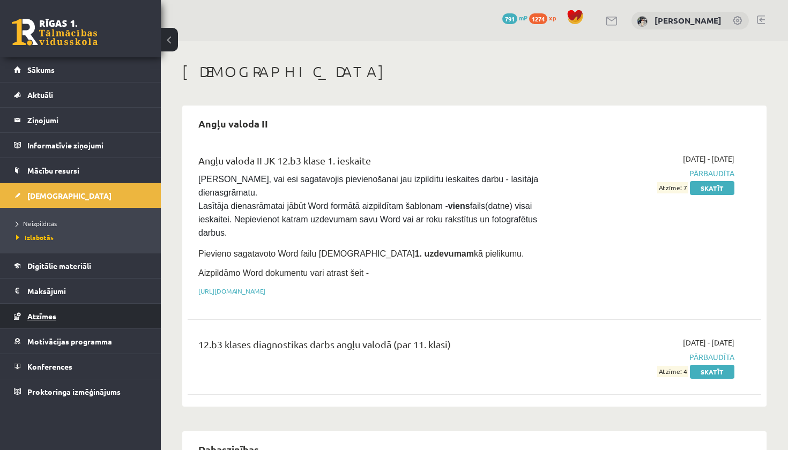
click at [40, 321] on link "Atzīmes" at bounding box center [80, 316] width 133 height 25
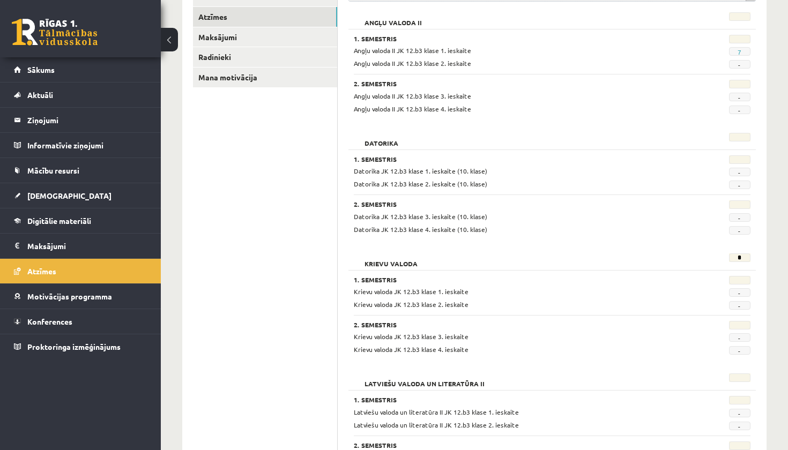
scroll to position [66, 0]
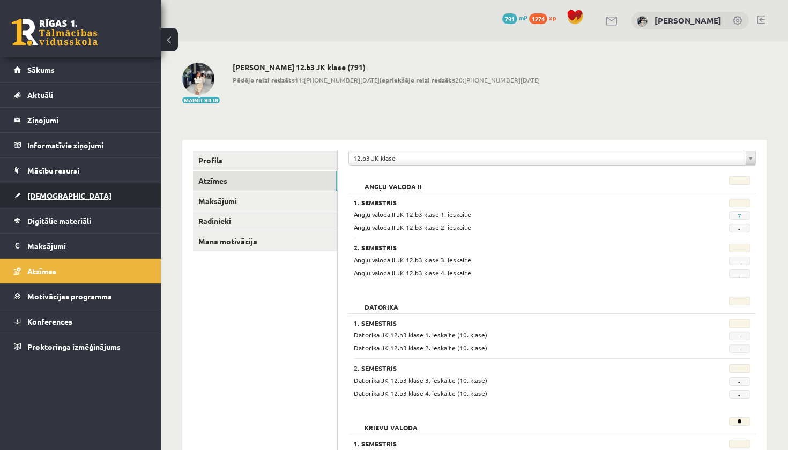
click at [97, 198] on link "[DEMOGRAPHIC_DATA]" at bounding box center [80, 195] width 133 height 25
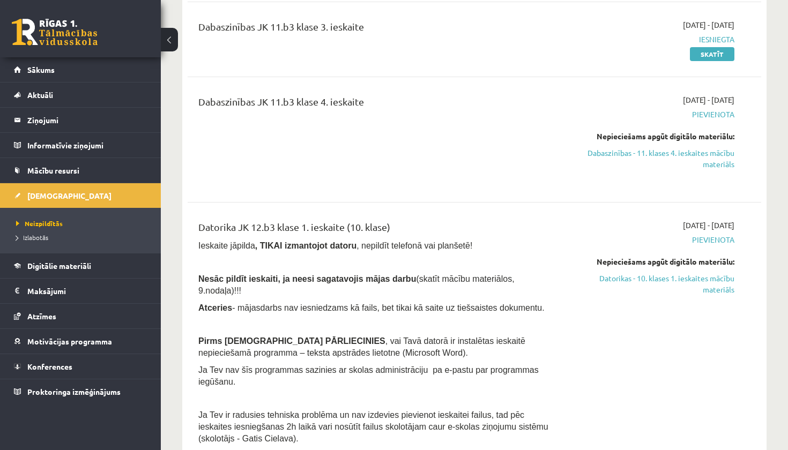
scroll to position [385, 0]
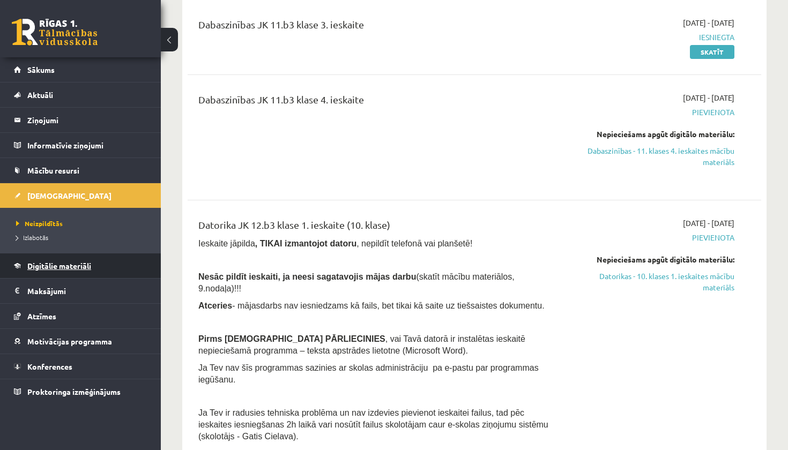
click at [69, 270] on link "Digitālie materiāli" at bounding box center [80, 265] width 133 height 25
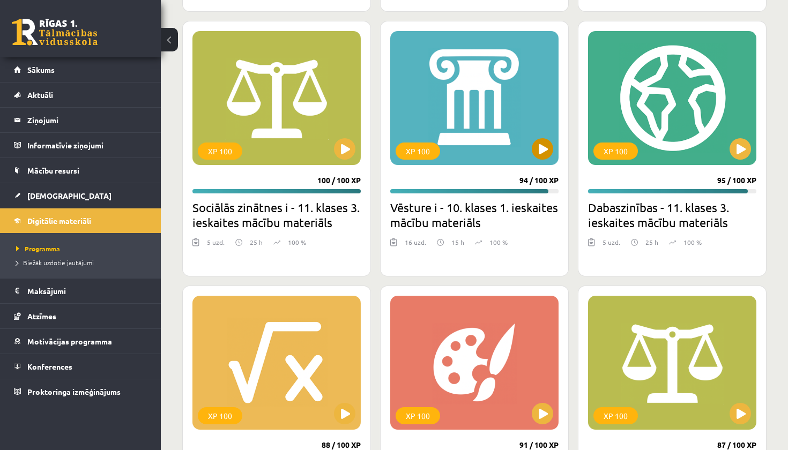
scroll to position [2992, 0]
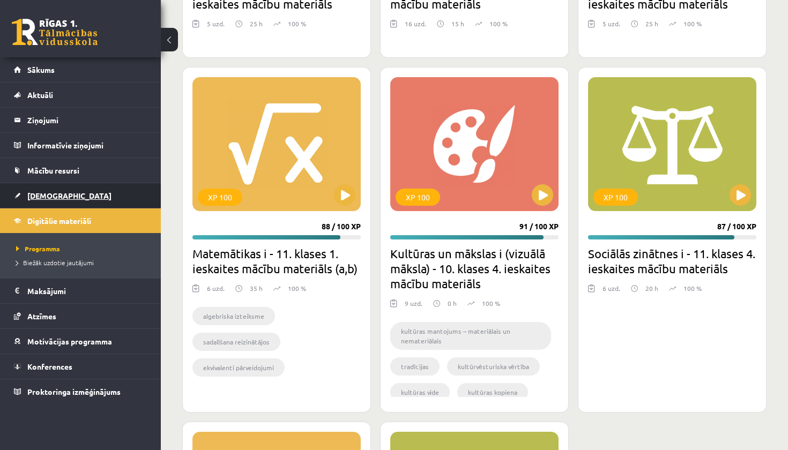
click at [57, 192] on span "[DEMOGRAPHIC_DATA]" at bounding box center [69, 196] width 84 height 10
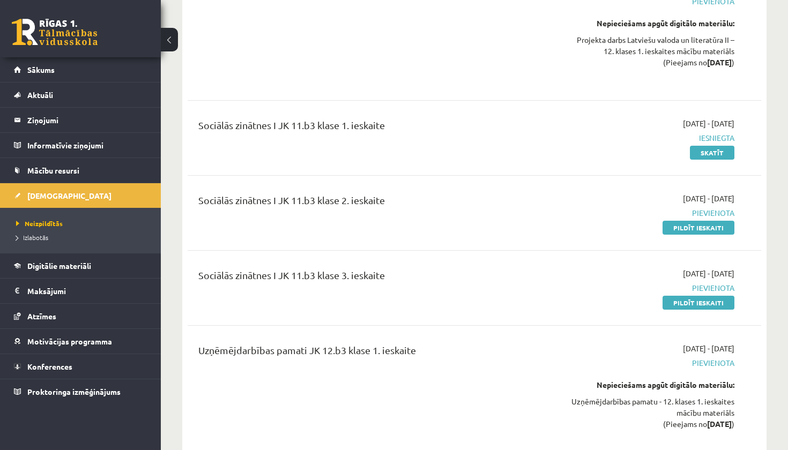
scroll to position [4262, 0]
